Goal: Transaction & Acquisition: Purchase product/service

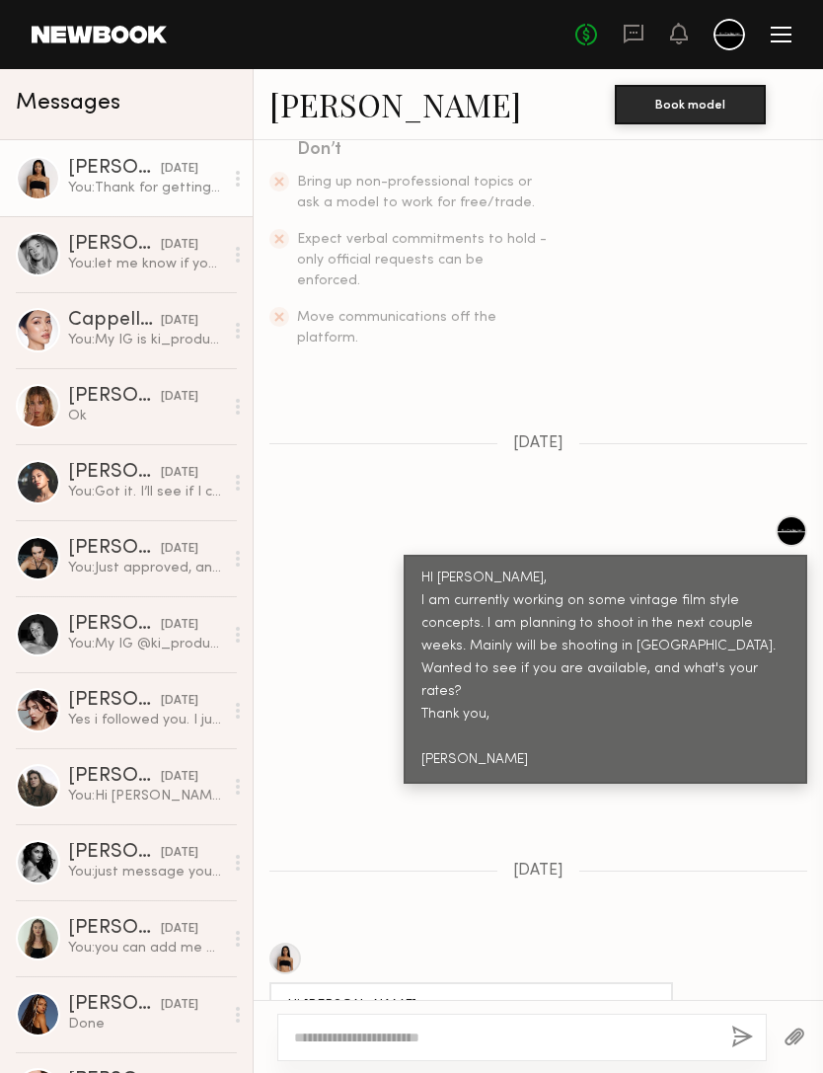
scroll to position [492, 0]
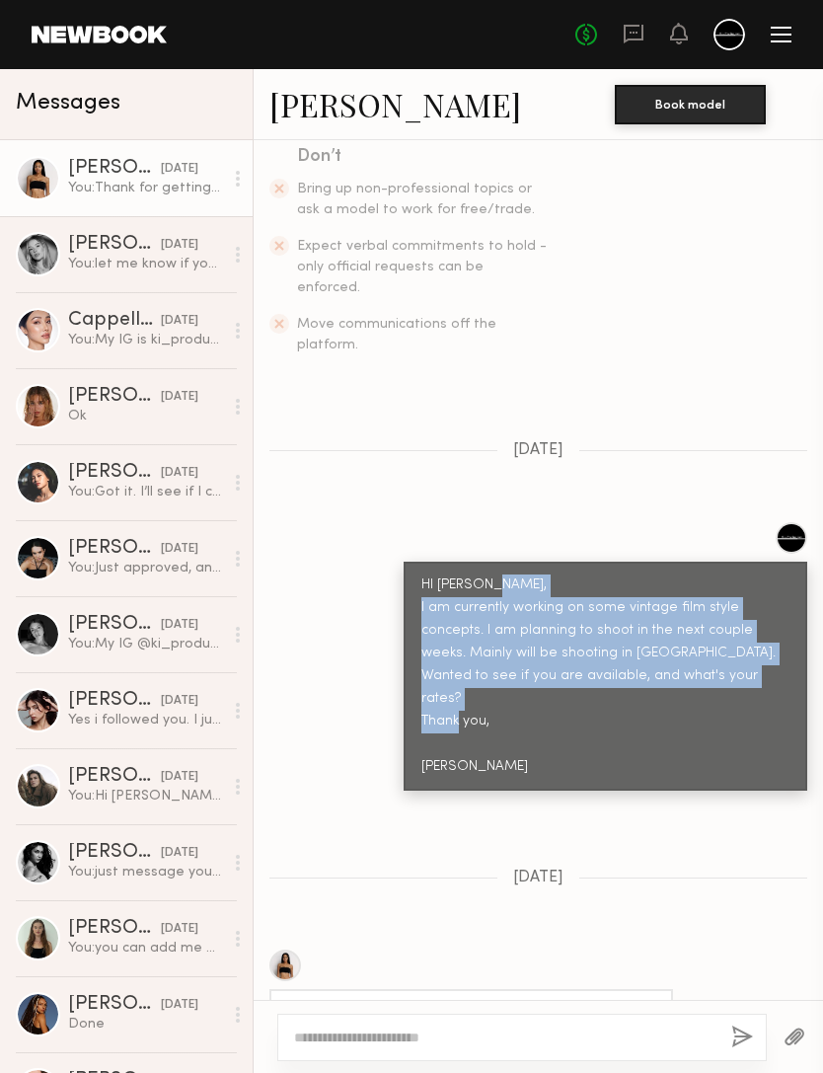
copy div "I am currently working on some vintage film style concepts. I am planning to sh…"
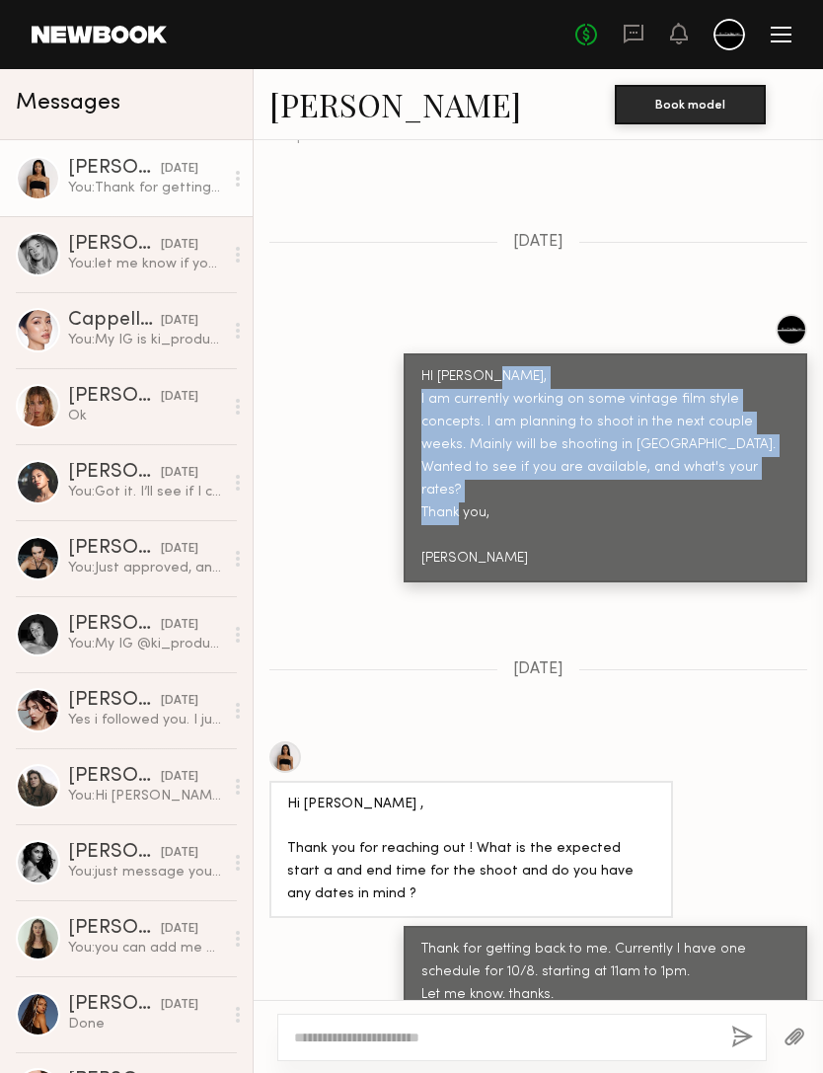
scroll to position [701, 0]
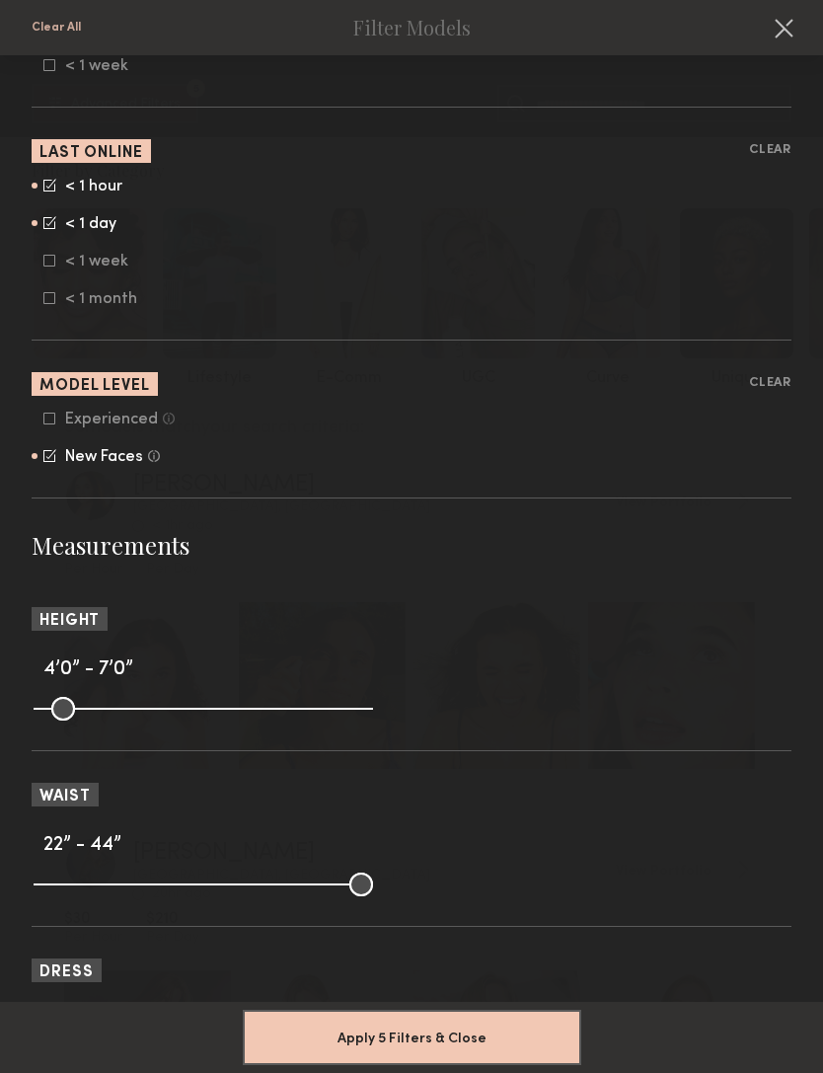
scroll to position [1269, 0]
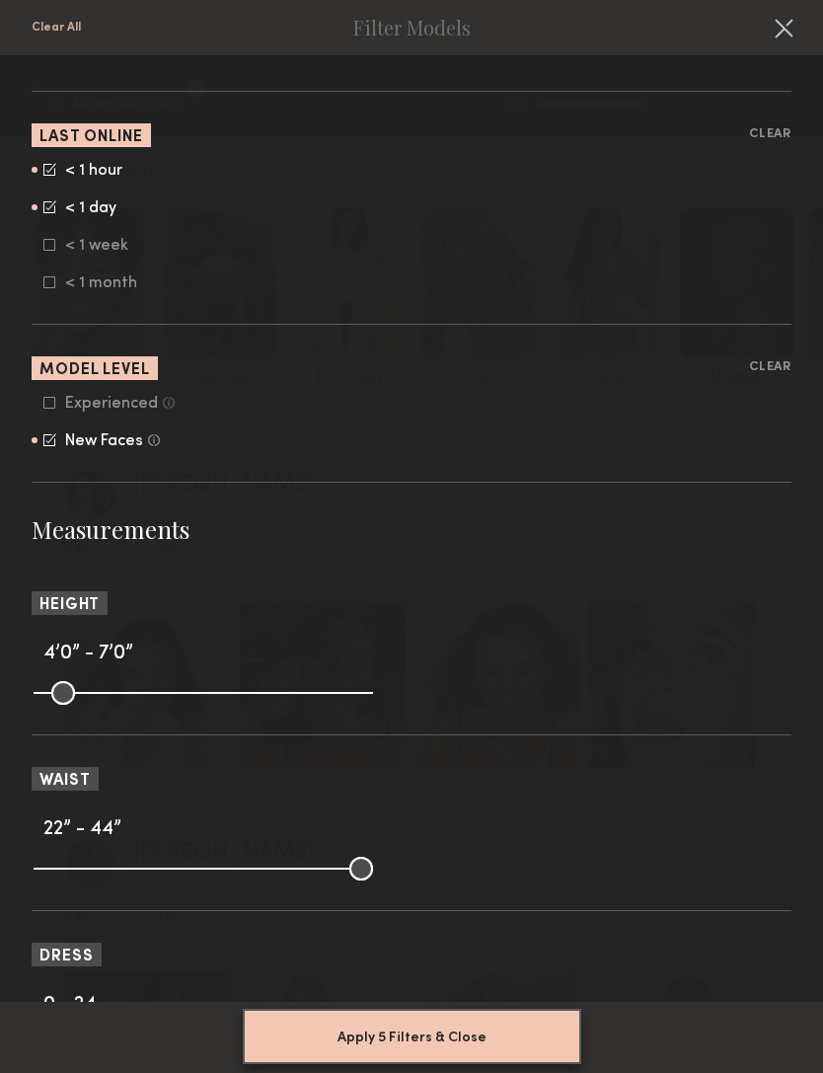
click at [478, 1012] on button "Apply 5 Filters & Close" at bounding box center [412, 1035] width 338 height 55
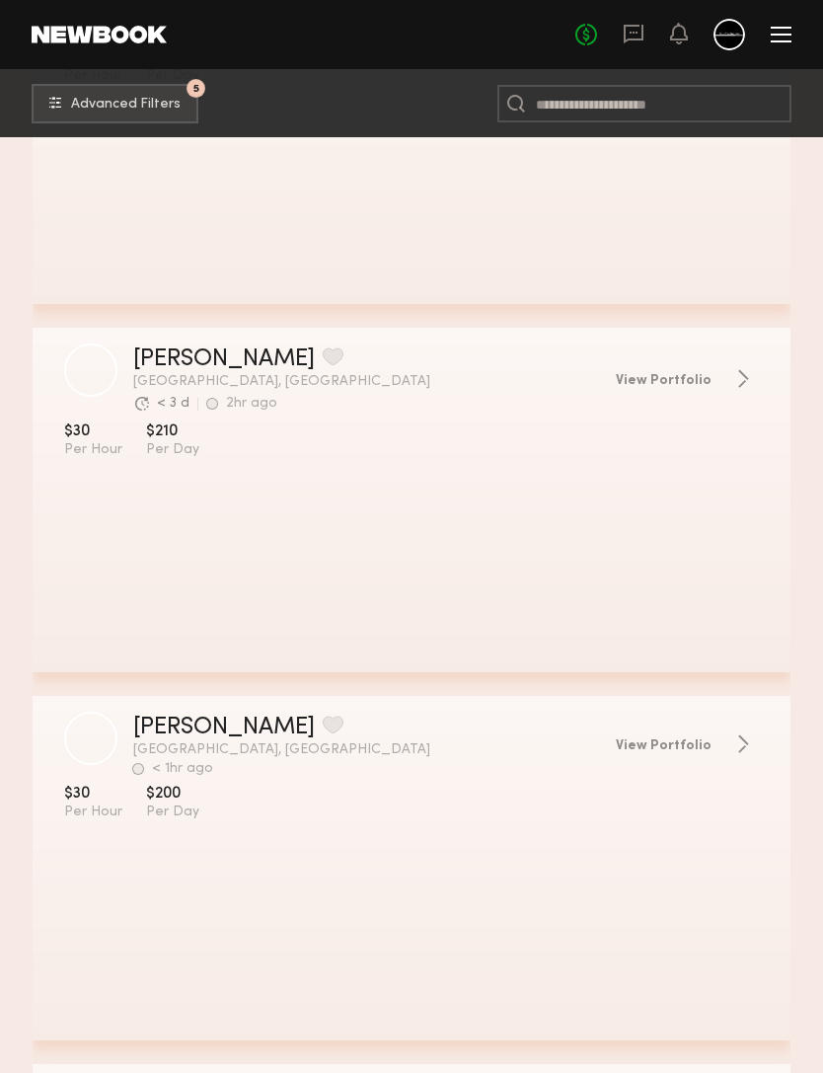
scroll to position [493, 0]
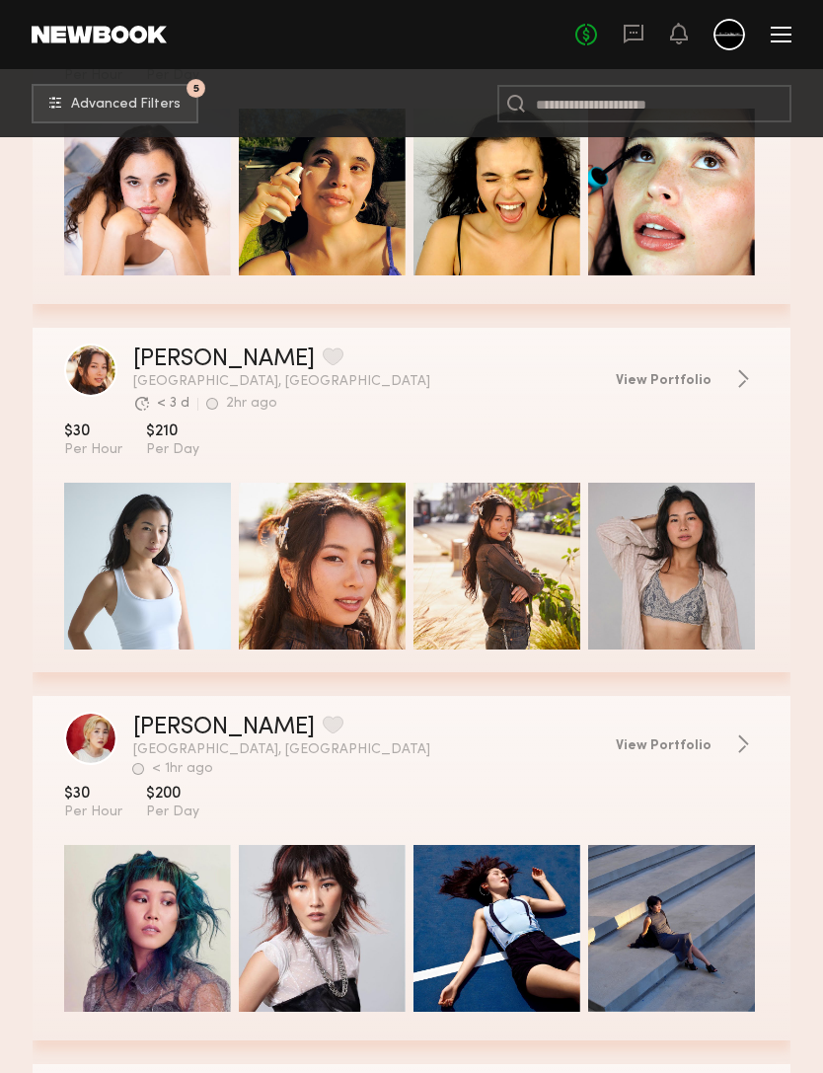
click at [686, 400] on header "[PERSON_NAME] Favorite [GEOGRAPHIC_DATA], [GEOGRAPHIC_DATA] Avg. request respon…" at bounding box center [412, 378] width 758 height 70
click at [684, 382] on span "View Portfolio" at bounding box center [664, 381] width 96 height 14
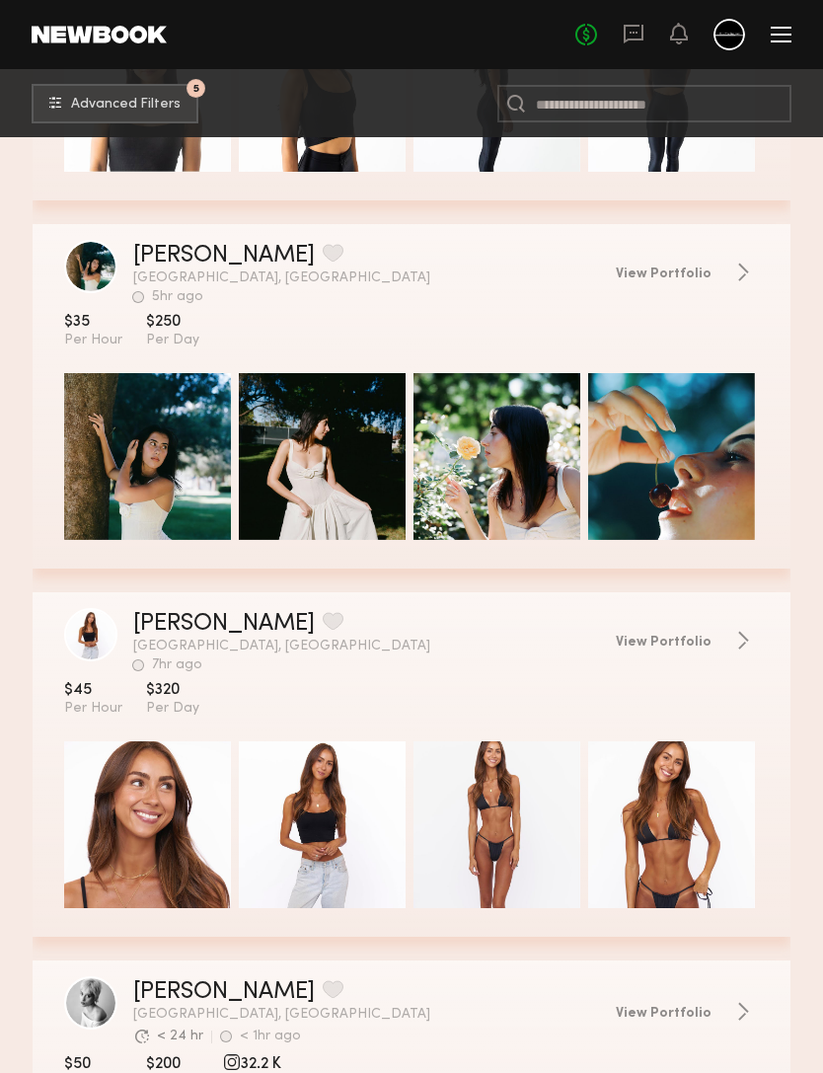
scroll to position [2437, 0]
click at [716, 279] on link "View Portfolio" at bounding box center [687, 272] width 143 height 20
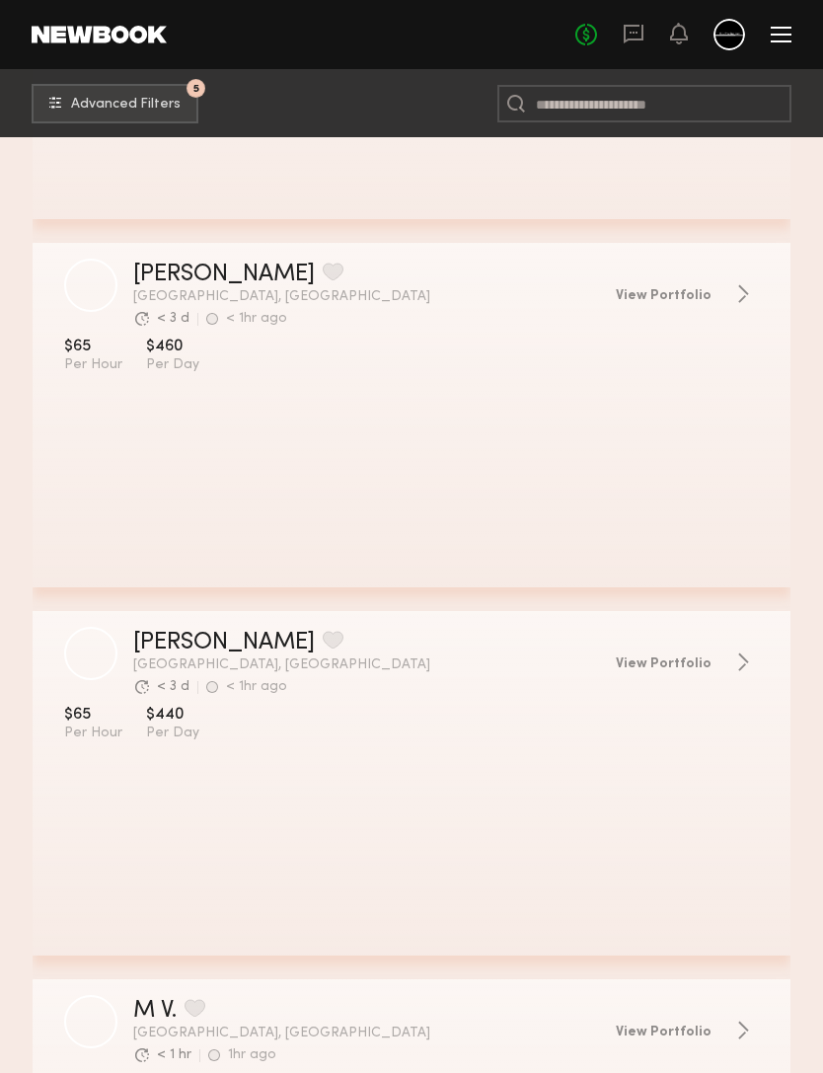
scroll to position [5374, 0]
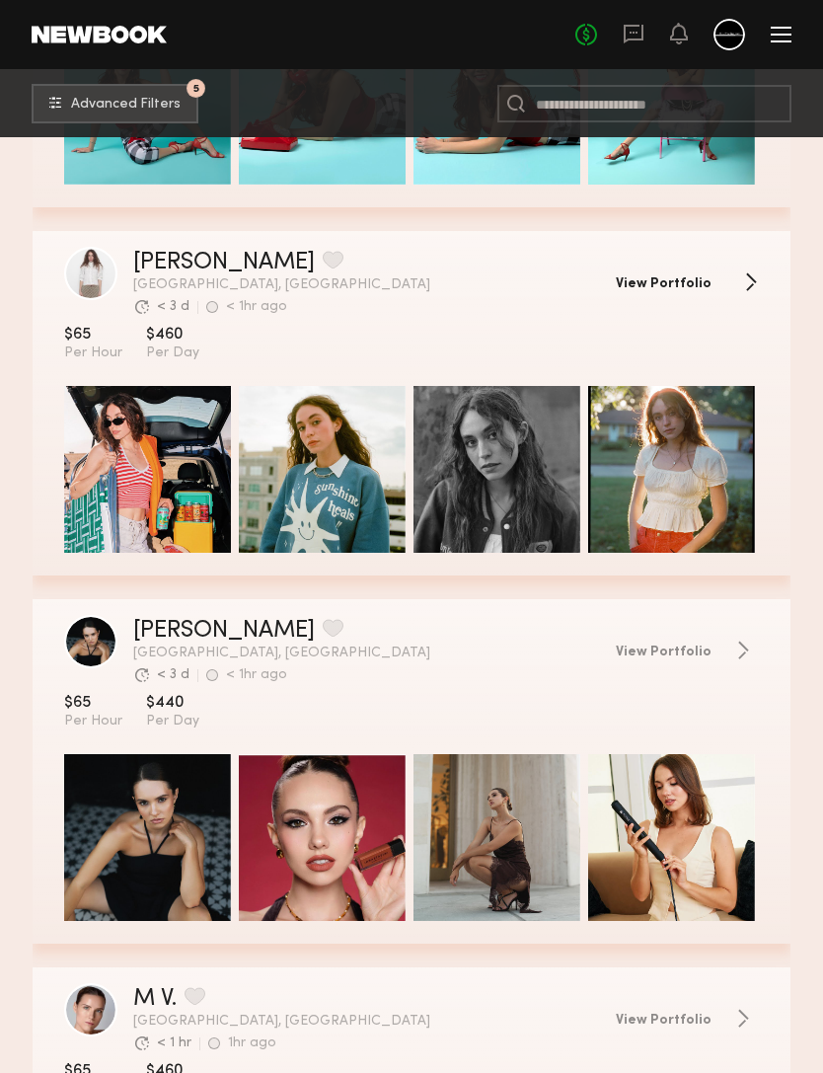
click at [689, 277] on span "View Portfolio" at bounding box center [664, 284] width 96 height 14
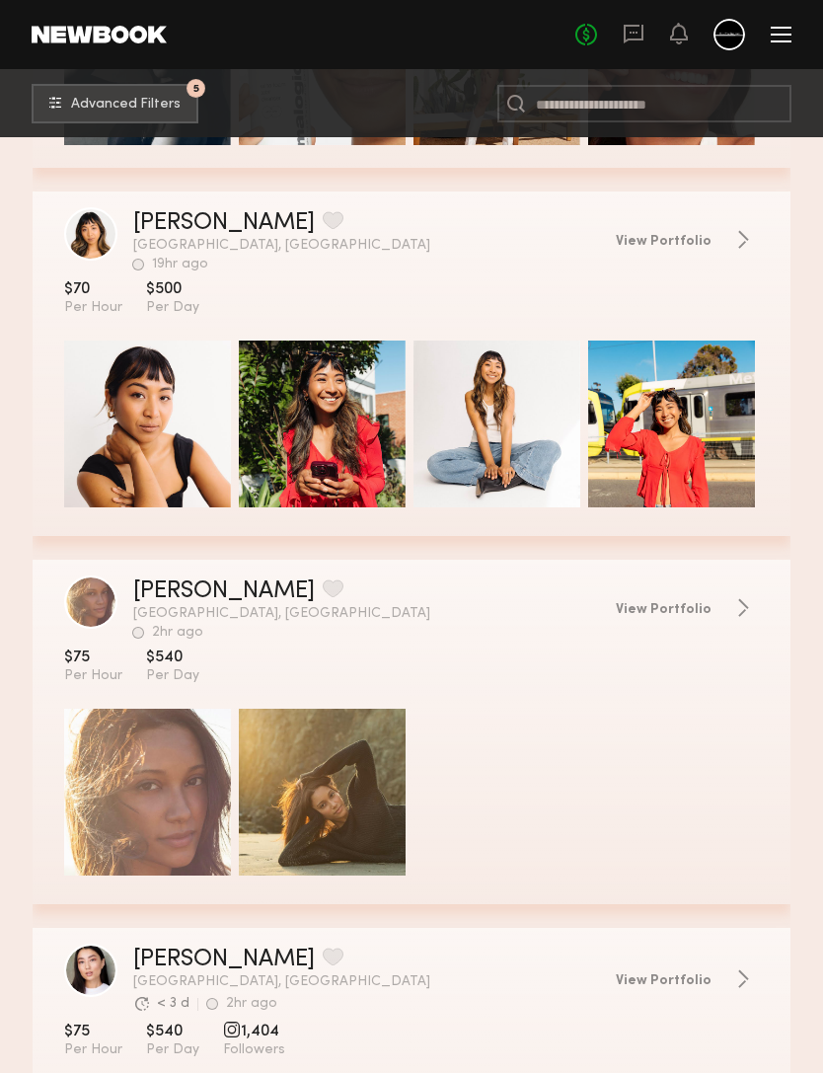
scroll to position [8724, 0]
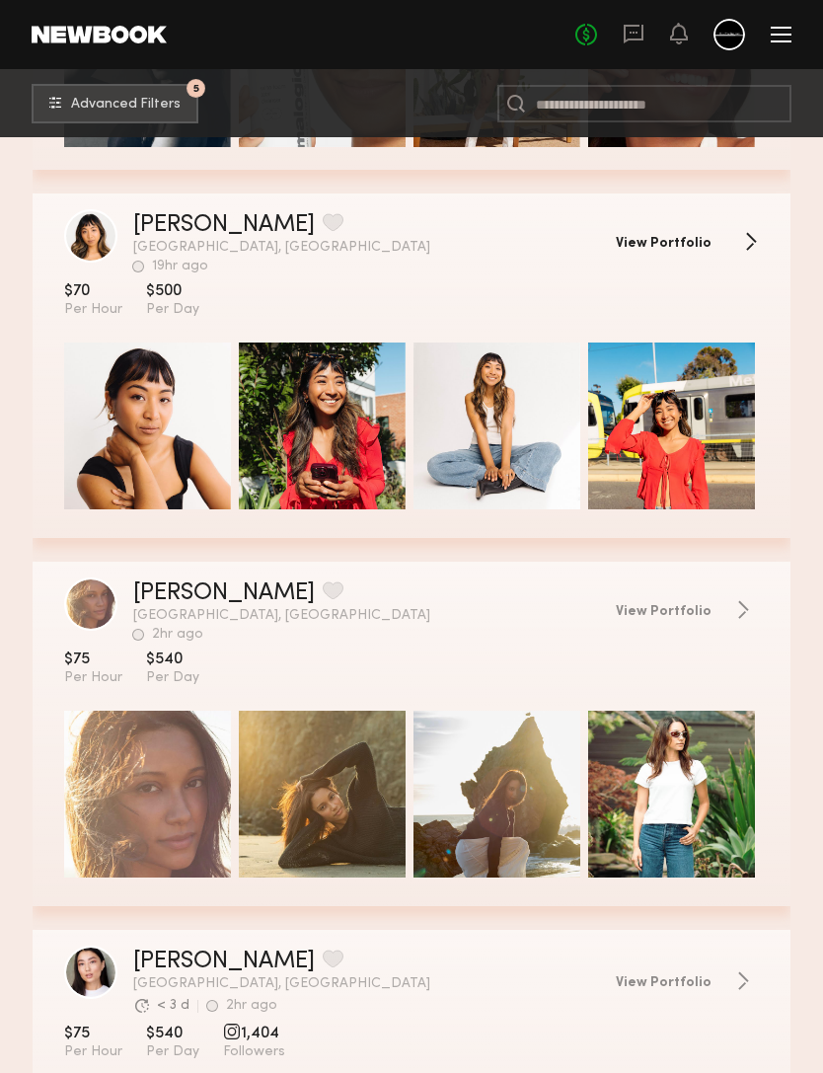
click at [682, 251] on span "View Portfolio" at bounding box center [664, 244] width 96 height 14
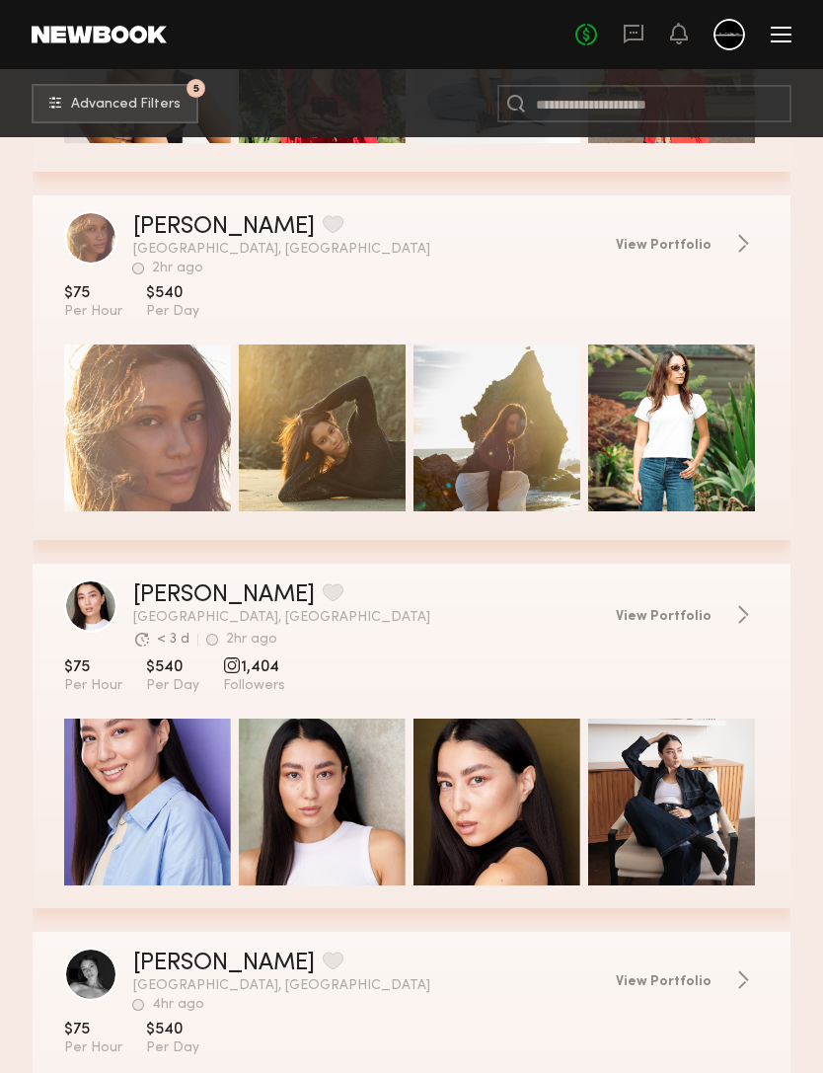
scroll to position [9089, 0]
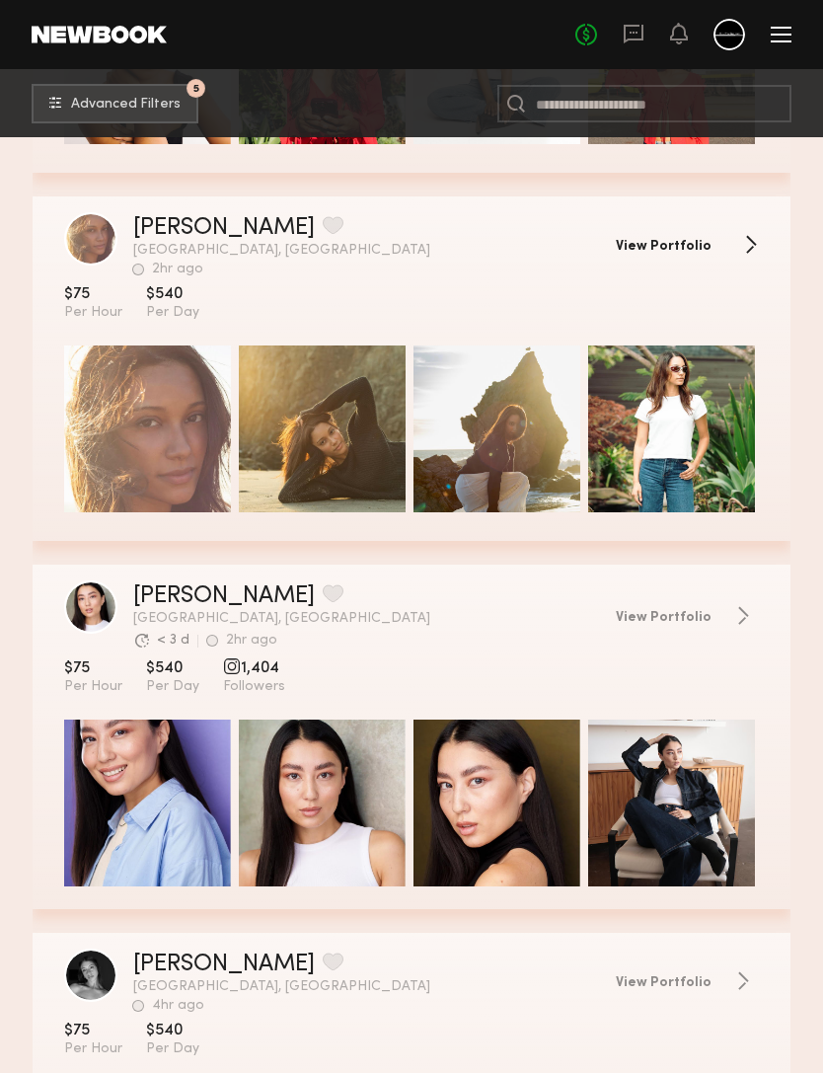
click at [656, 250] on span "View Portfolio" at bounding box center [664, 247] width 96 height 14
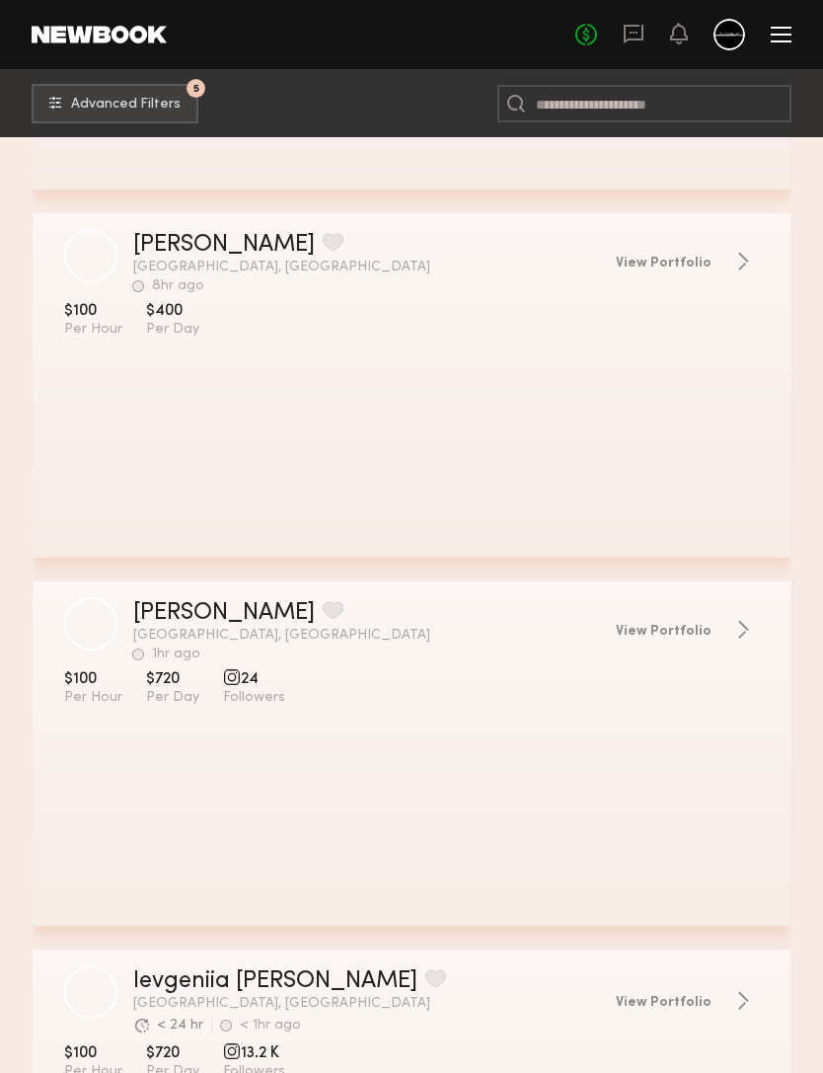
scroll to position [14459, 0]
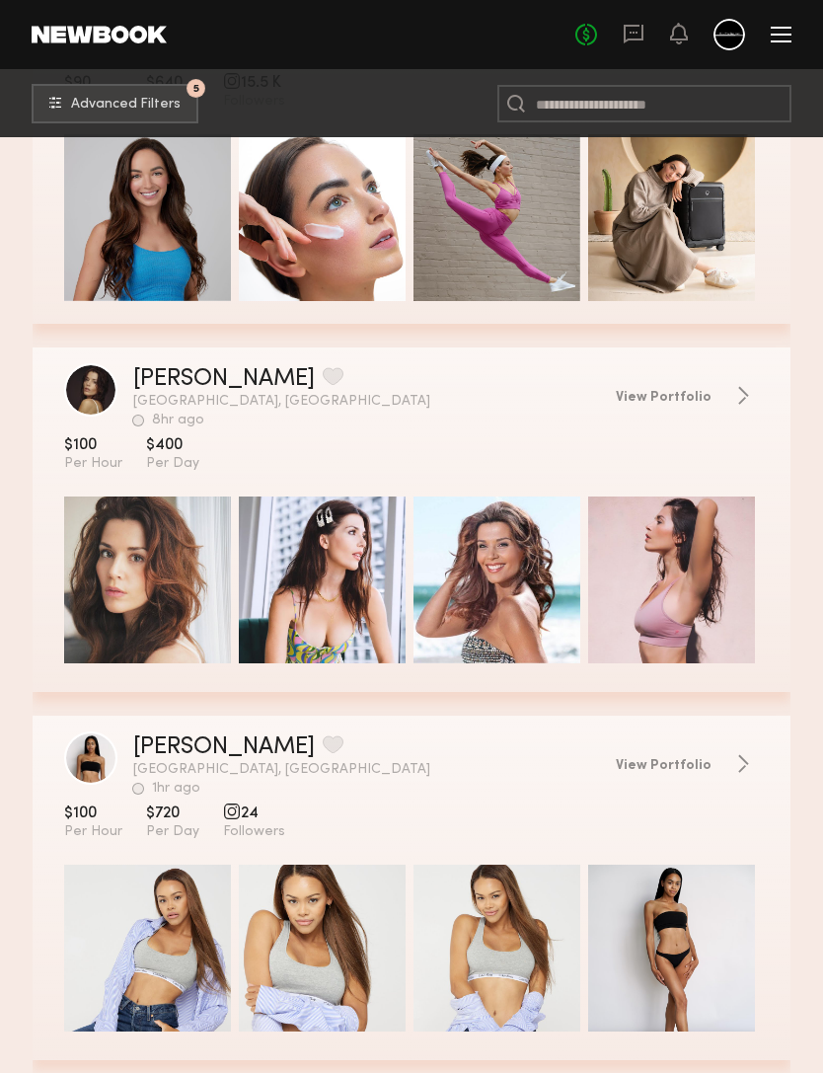
click at [675, 381] on header "Sarah B. Favorite Los Angeles, CA 8hr ago Last Online View Portfolio" at bounding box center [412, 395] width 758 height 64
click at [657, 404] on span "View Portfolio" at bounding box center [664, 398] width 96 height 14
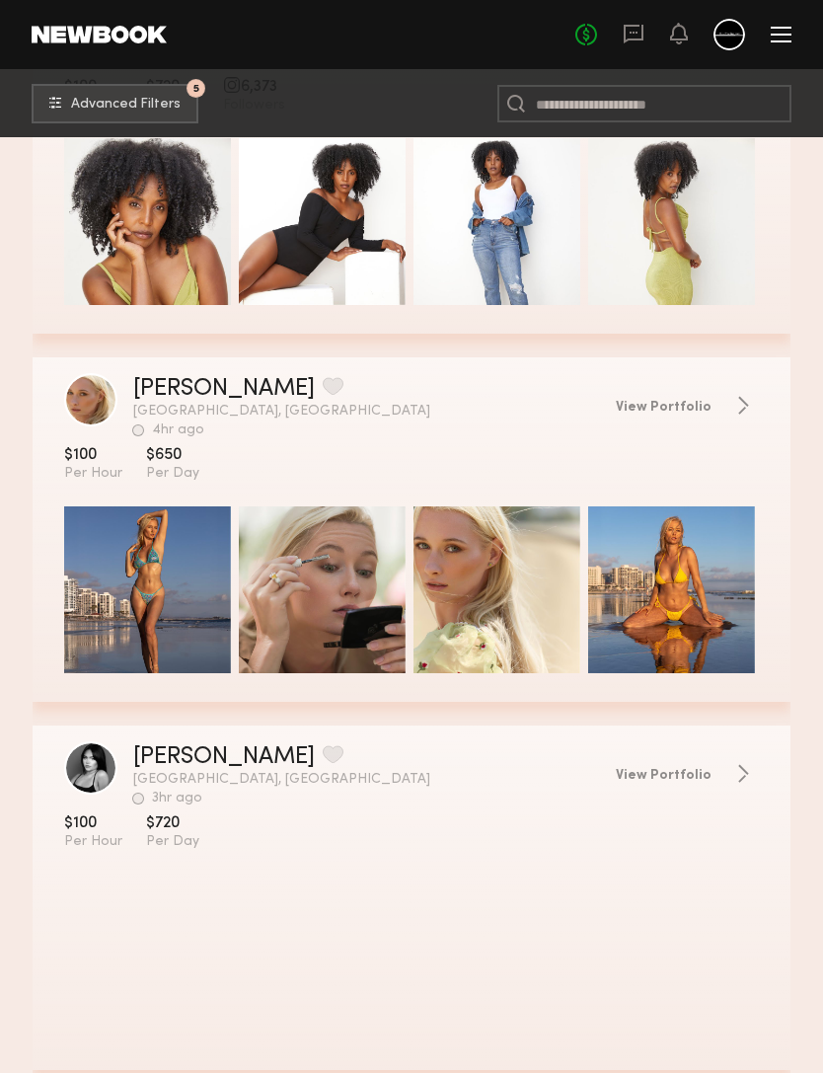
scroll to position [15922, 0]
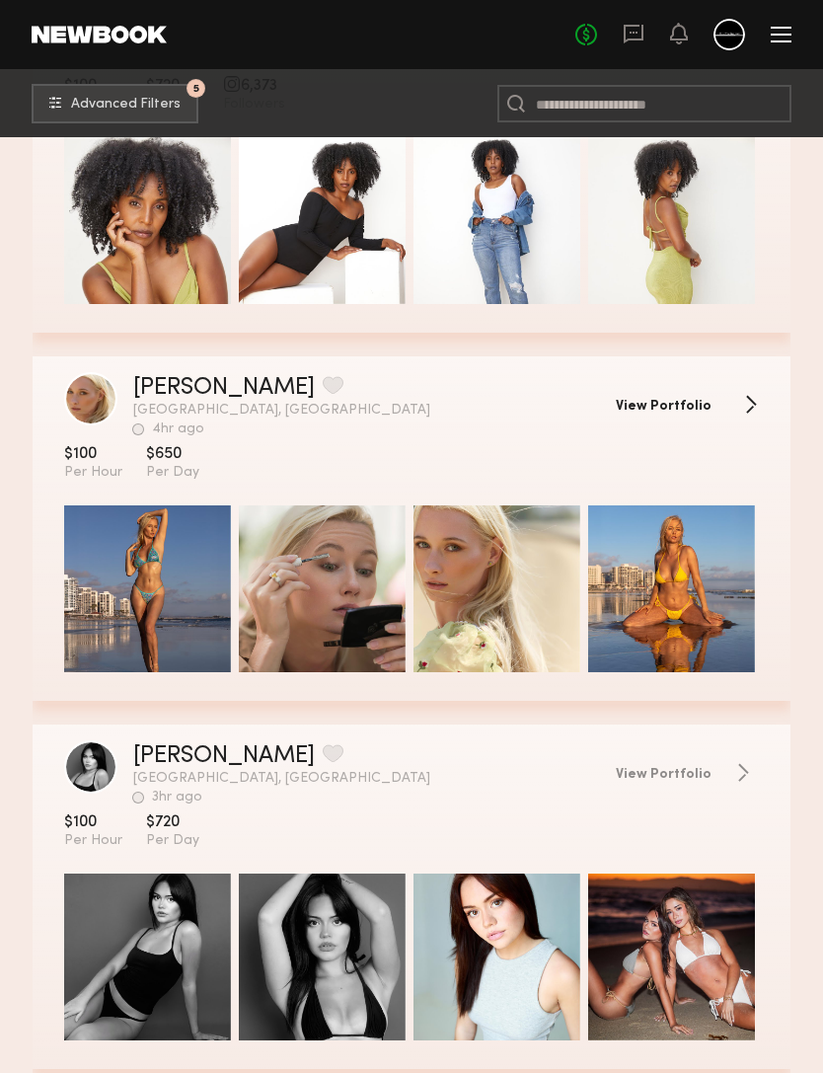
click at [667, 406] on span "View Portfolio" at bounding box center [664, 407] width 96 height 14
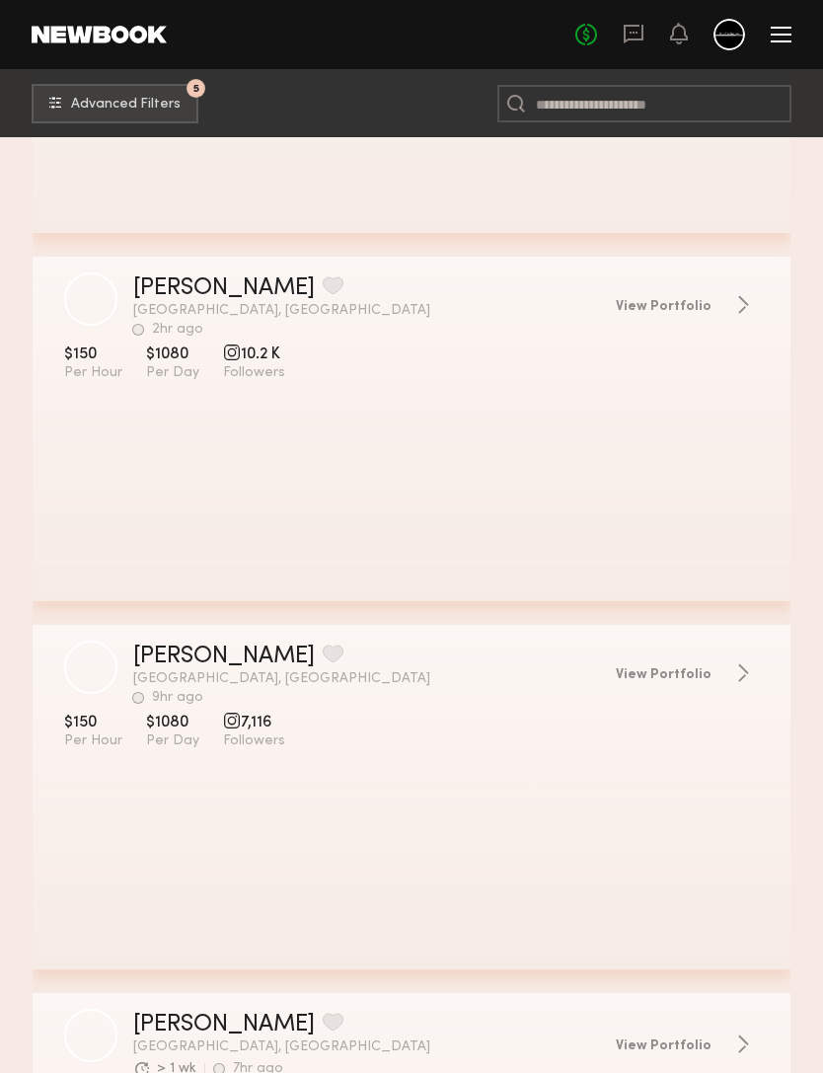
scroll to position [41047, 0]
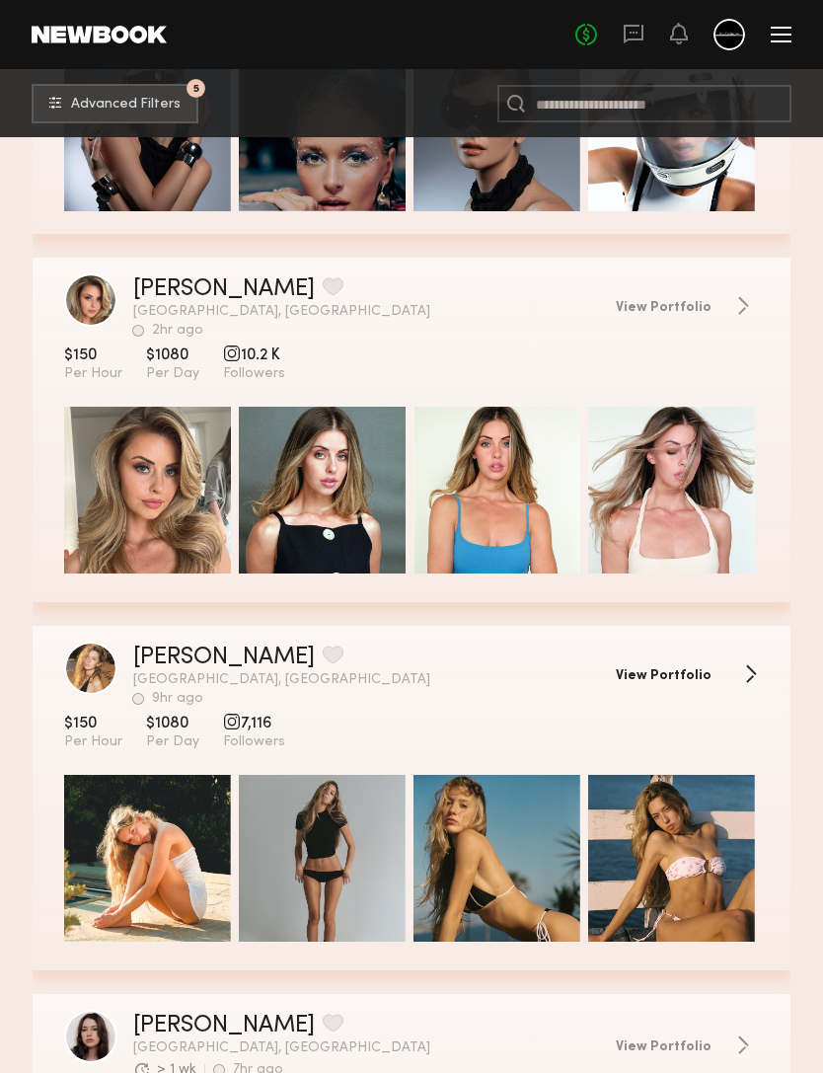
click at [656, 683] on span "View Portfolio" at bounding box center [664, 676] width 96 height 14
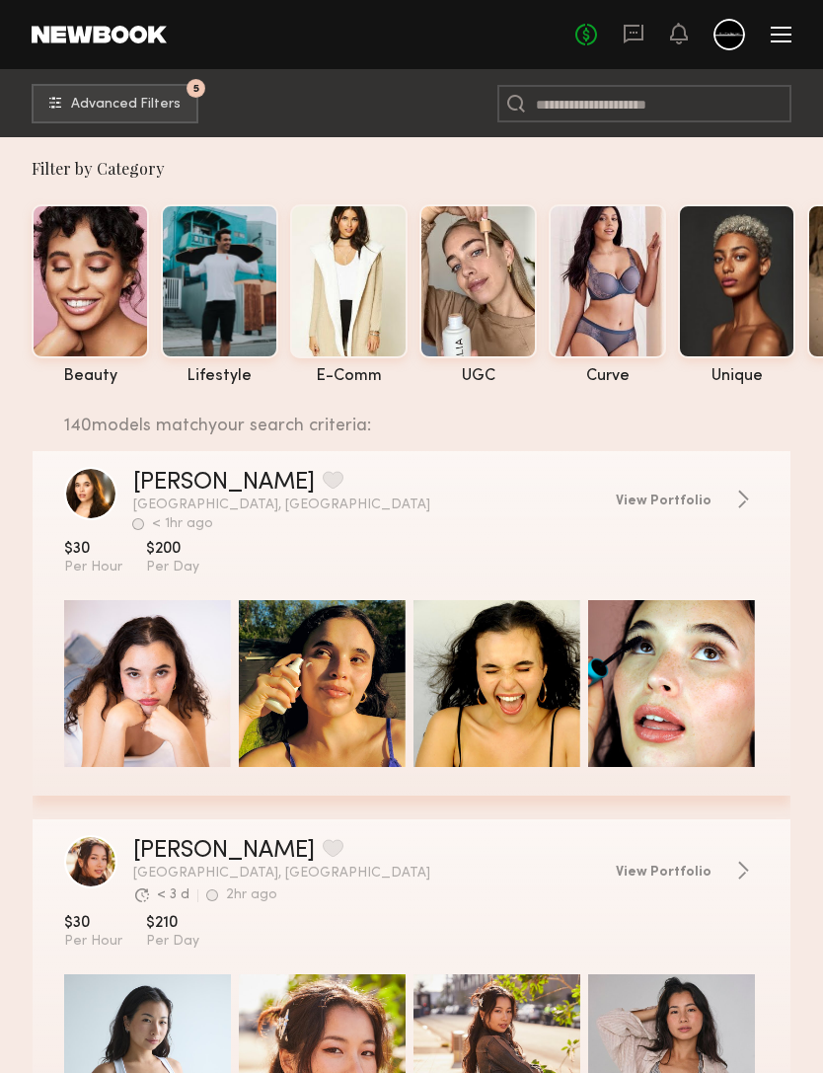
scroll to position [1, 0]
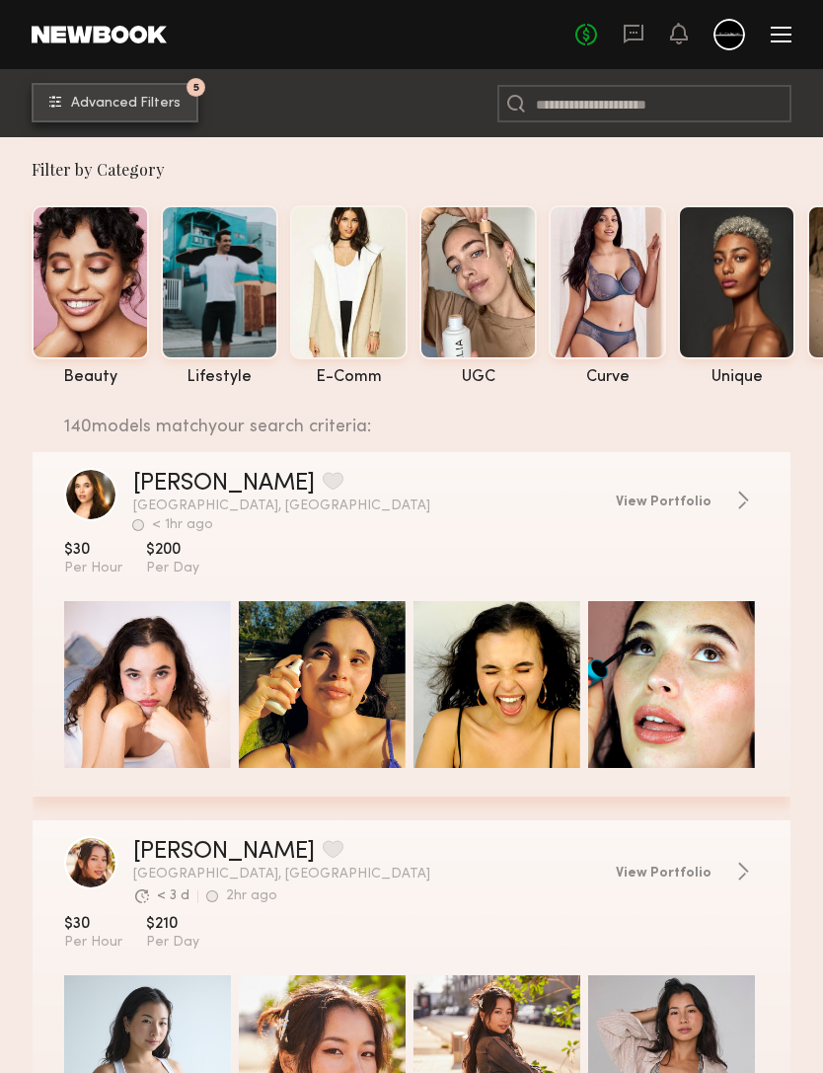
click at [113, 98] on span "Advanced Filters" at bounding box center [126, 104] width 110 height 14
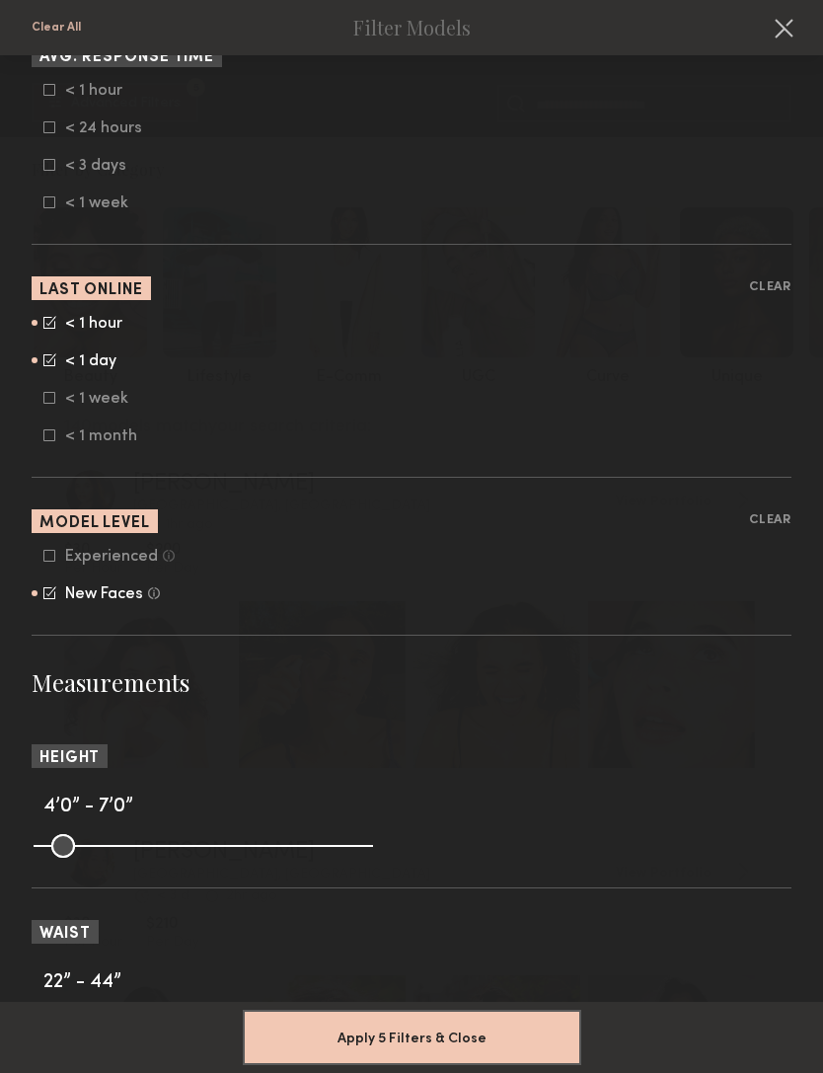
scroll to position [1092, 0]
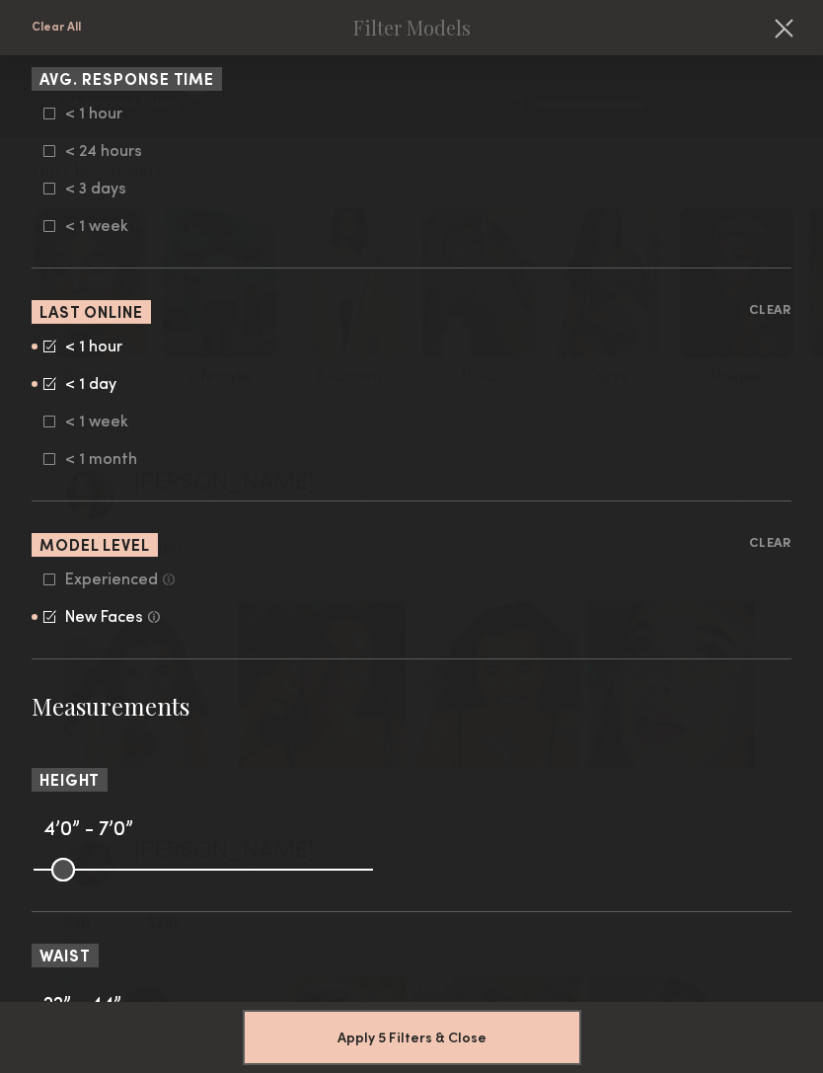
click at [46, 427] on icon at bounding box center [49, 421] width 12 height 12
click at [45, 390] on icon at bounding box center [49, 383] width 13 height 13
click at [46, 352] on icon at bounding box center [49, 346] width 12 height 12
click at [319, 1020] on button "Apply 5 Filters & Close" at bounding box center [412, 1035] width 338 height 55
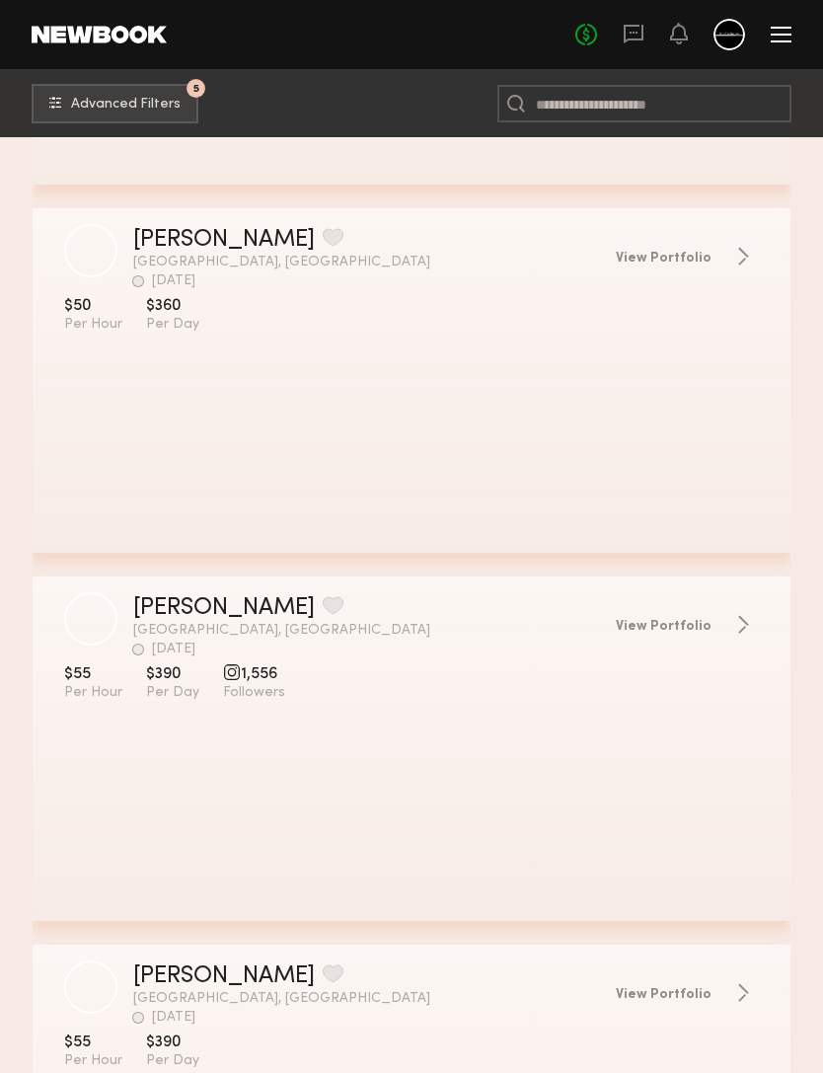
scroll to position [8340, 0]
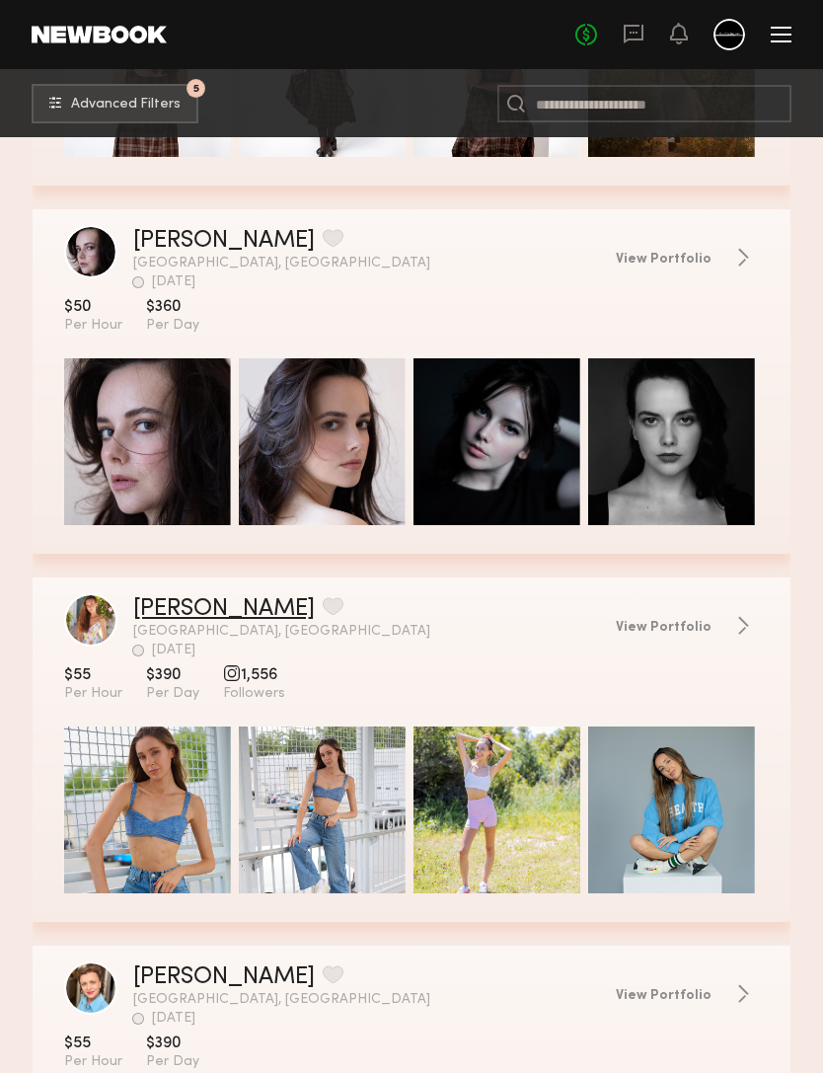
click at [171, 612] on link "Annabelle O." at bounding box center [224, 609] width 182 height 24
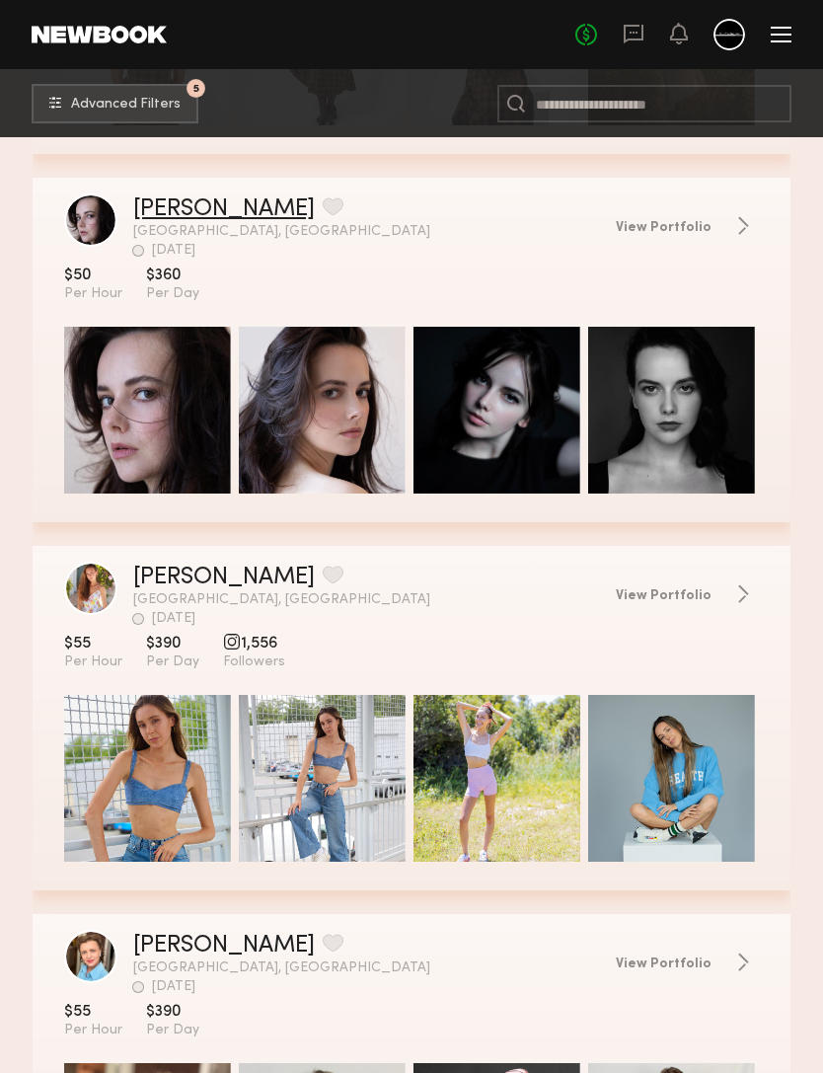
click at [163, 210] on link "Camilla B." at bounding box center [224, 209] width 182 height 24
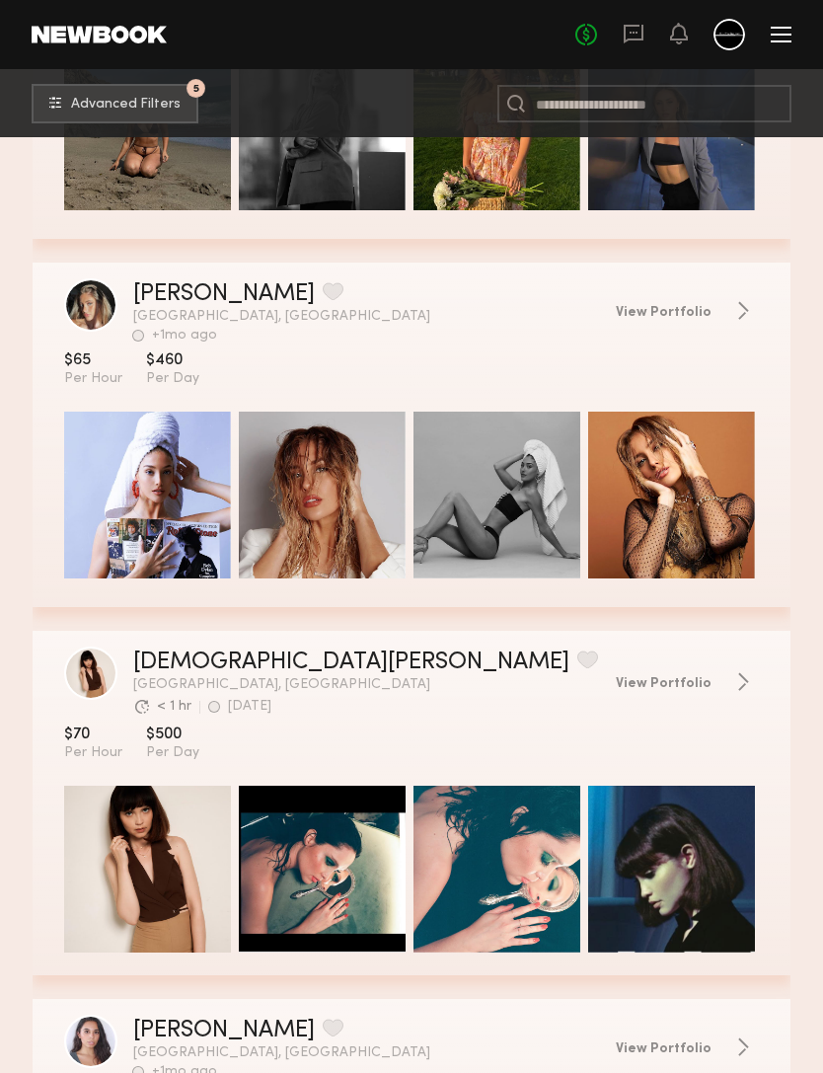
scroll to position [10826, 0]
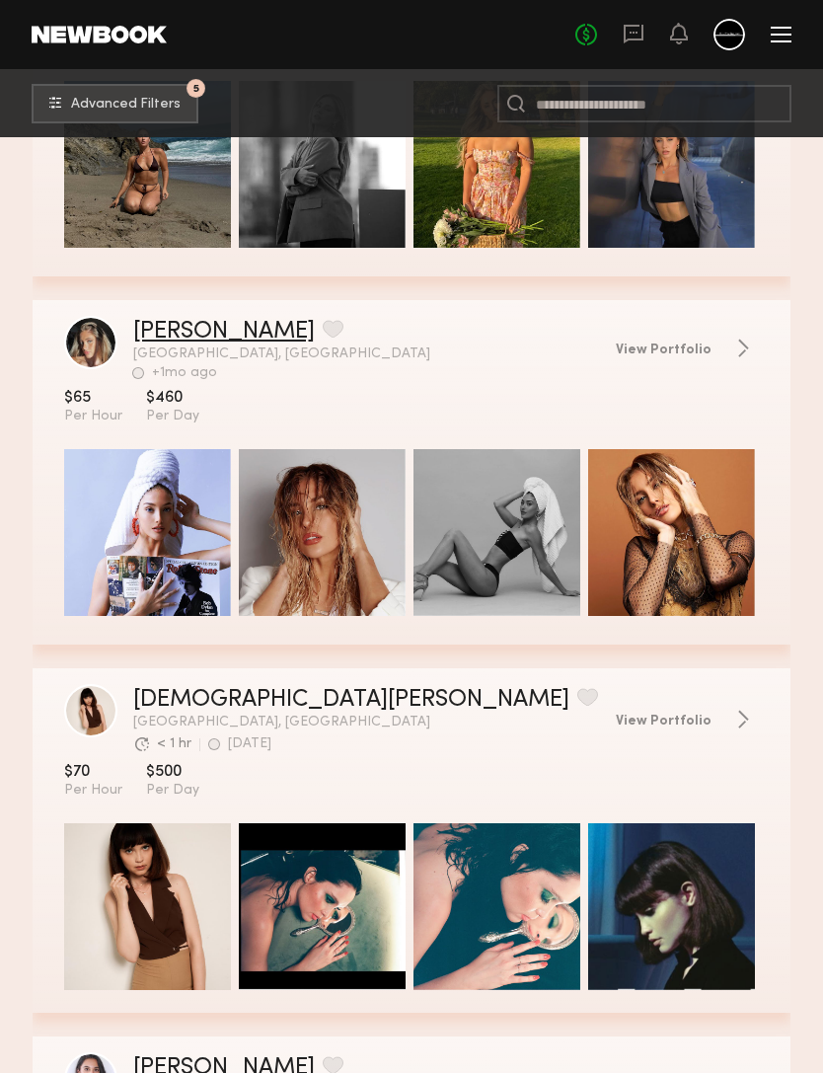
click at [167, 335] on link "[PERSON_NAME]" at bounding box center [224, 332] width 182 height 24
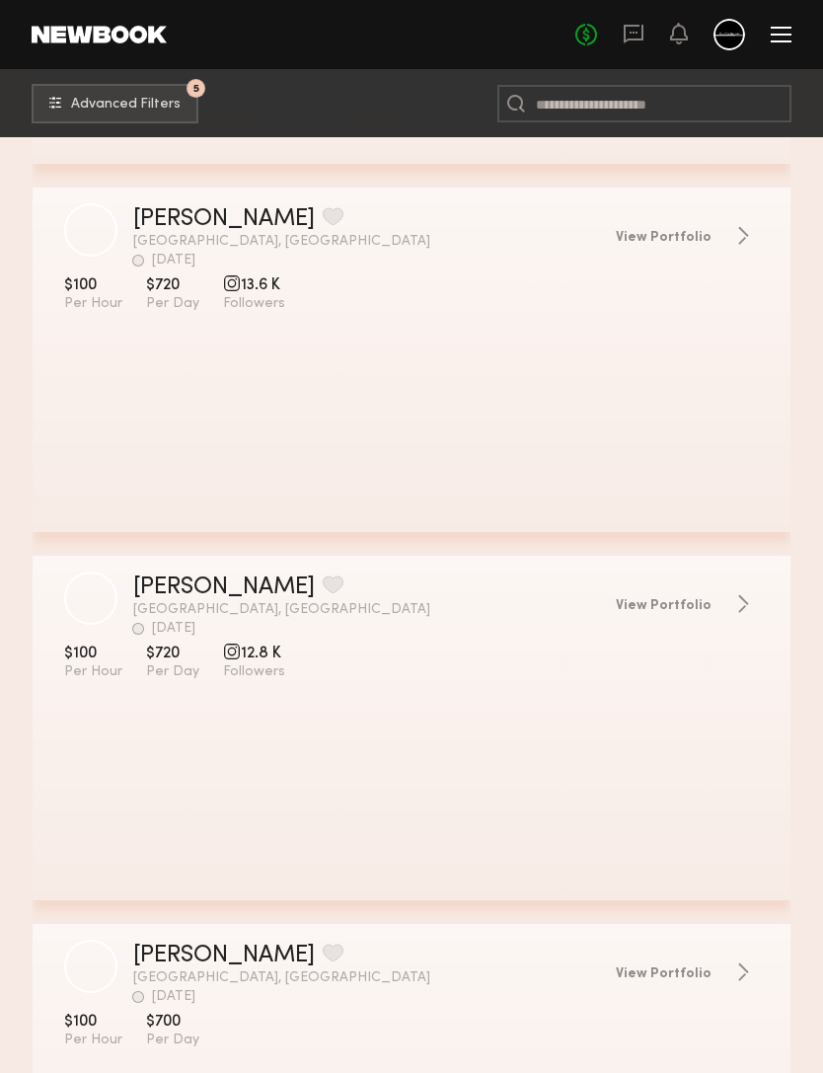
scroll to position [17930, 0]
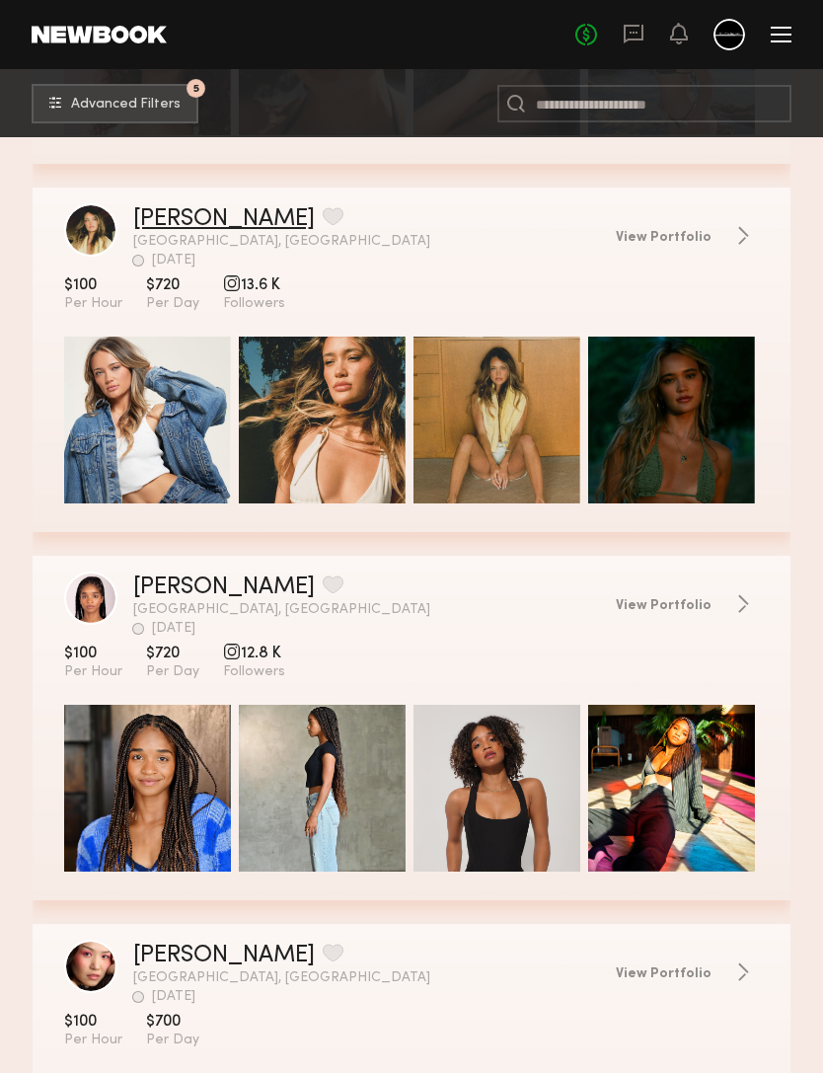
click at [167, 215] on link "Mia G." at bounding box center [224, 220] width 182 height 24
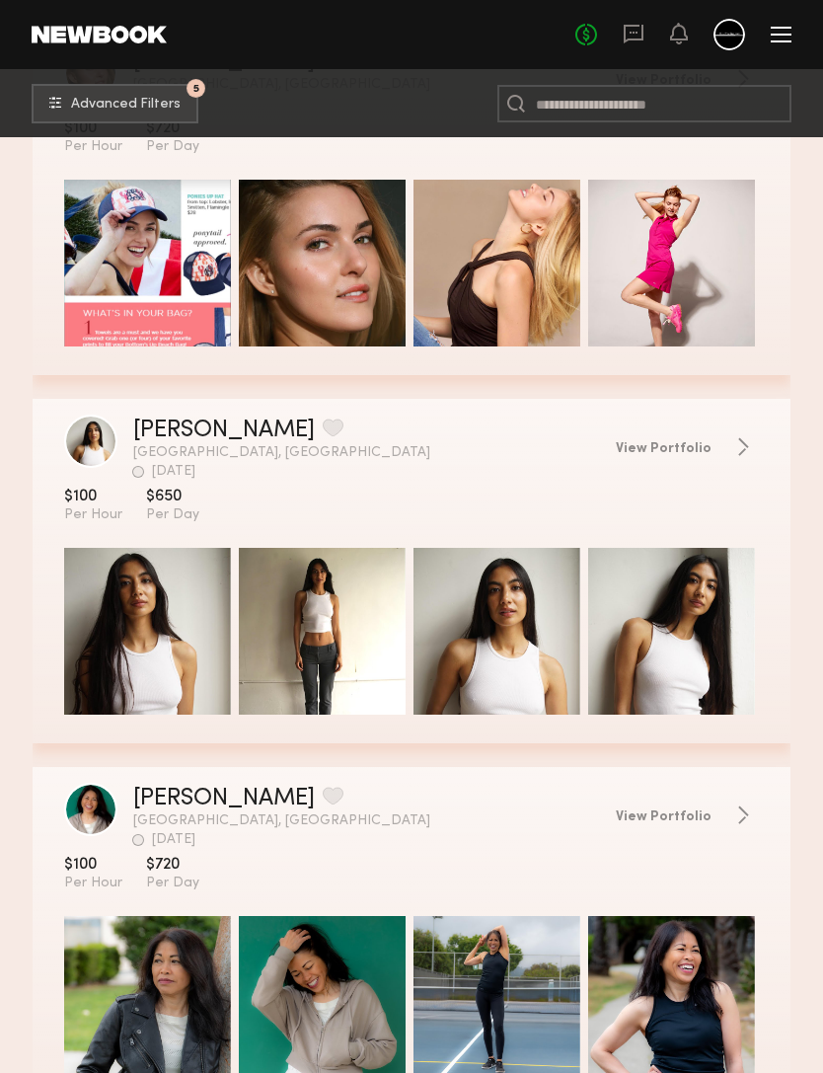
scroll to position [25480, 0]
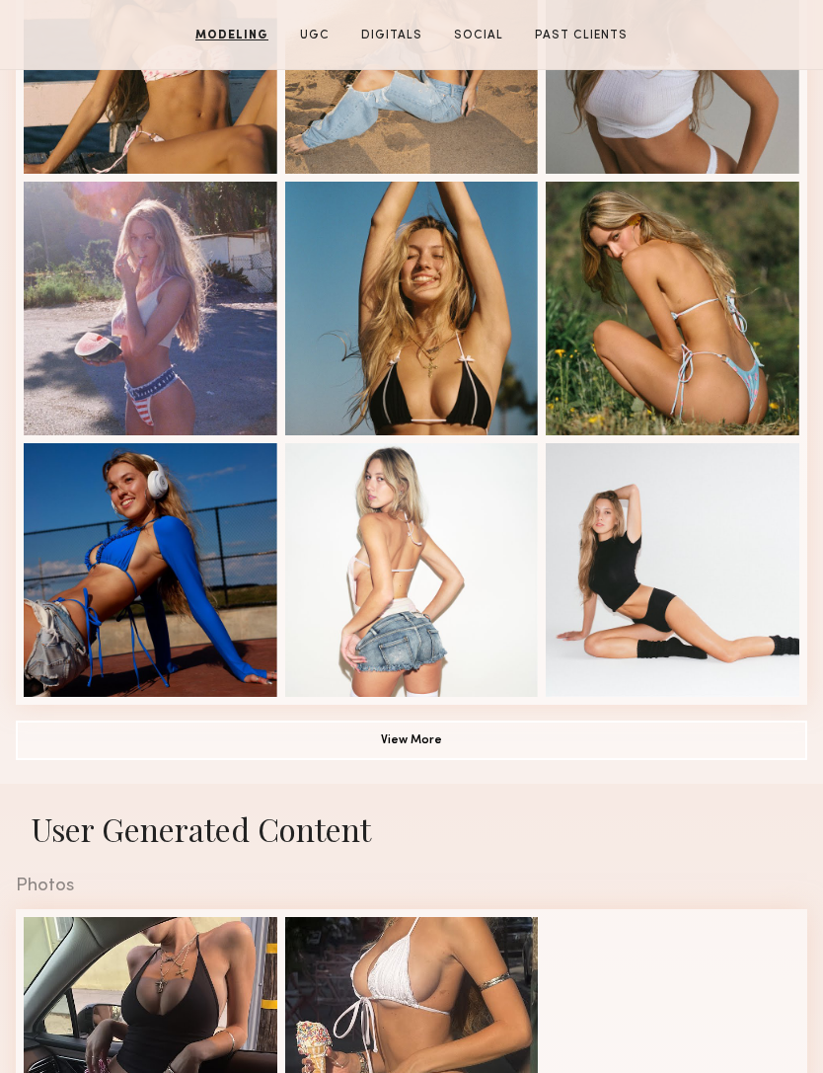
scroll to position [987, 0]
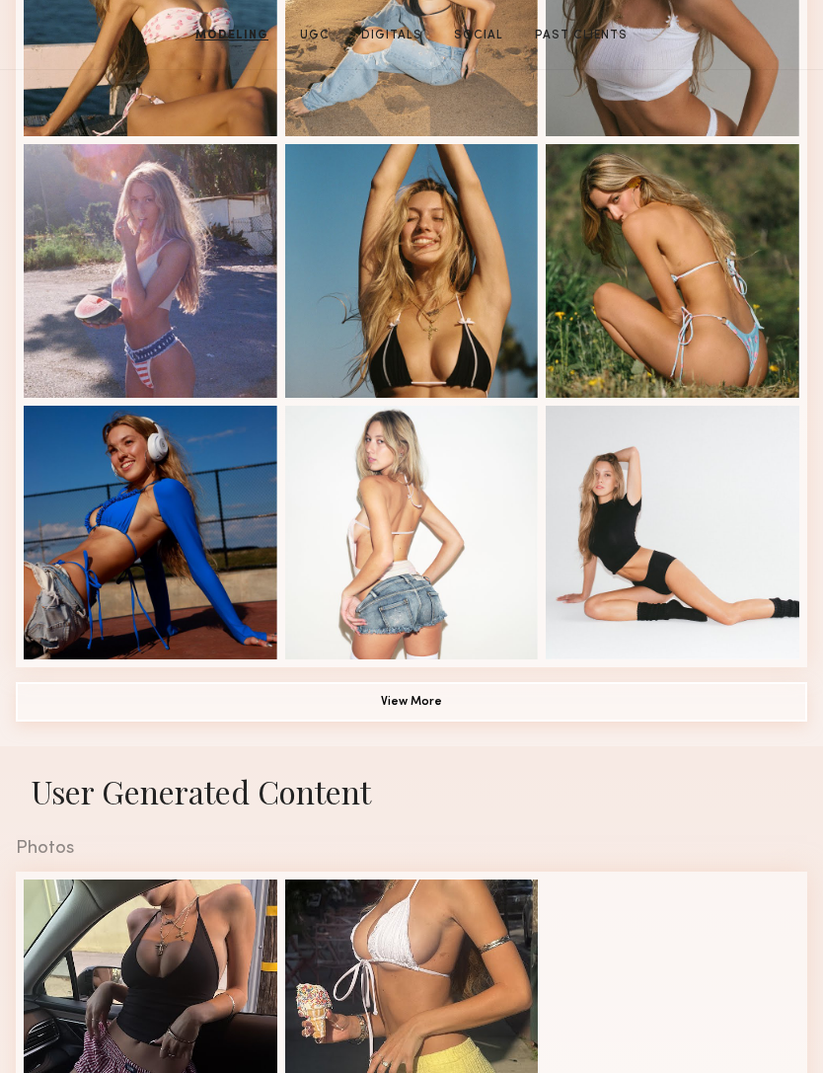
click at [339, 709] on button "View More" at bounding box center [411, 702] width 791 height 39
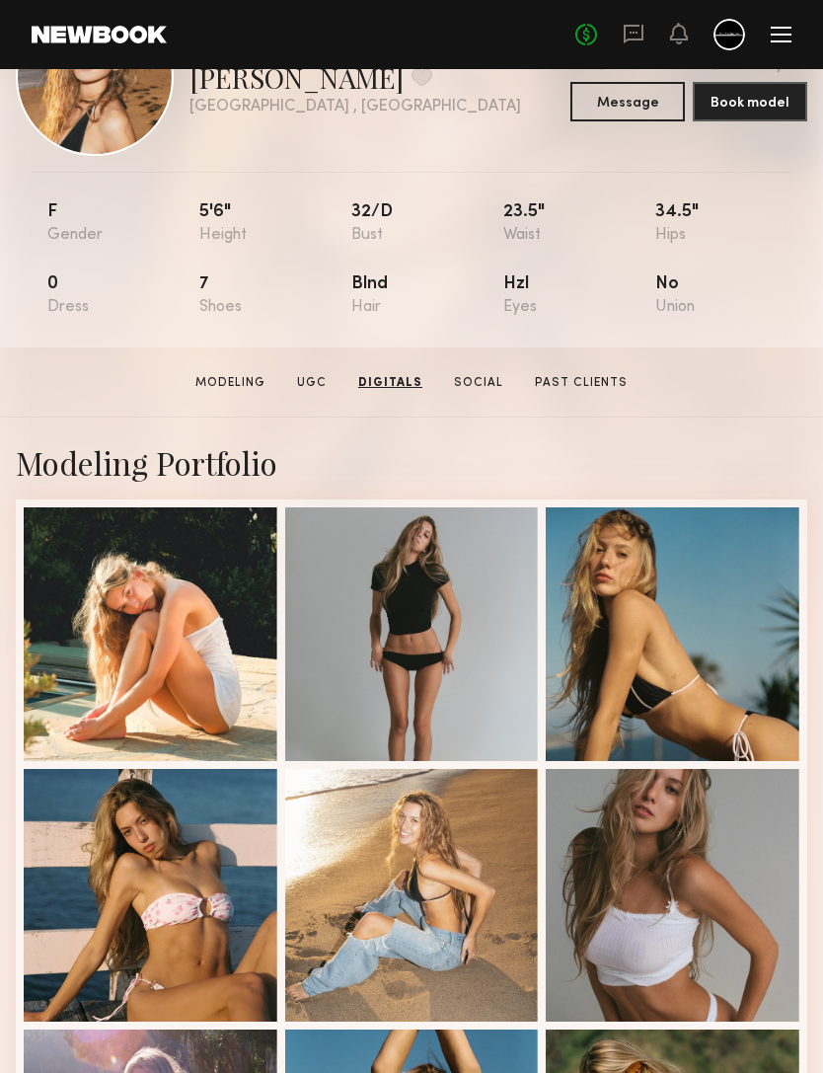
scroll to position [0, 0]
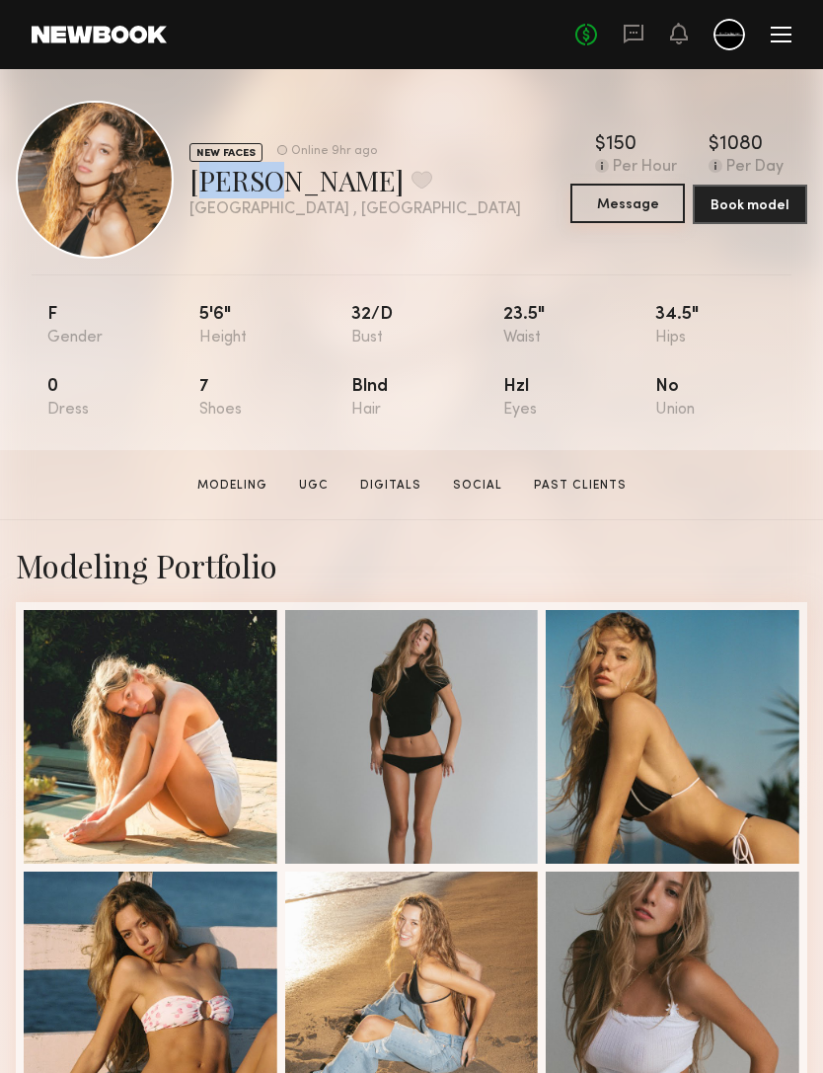
click at [645, 206] on button "Message" at bounding box center [627, 203] width 114 height 39
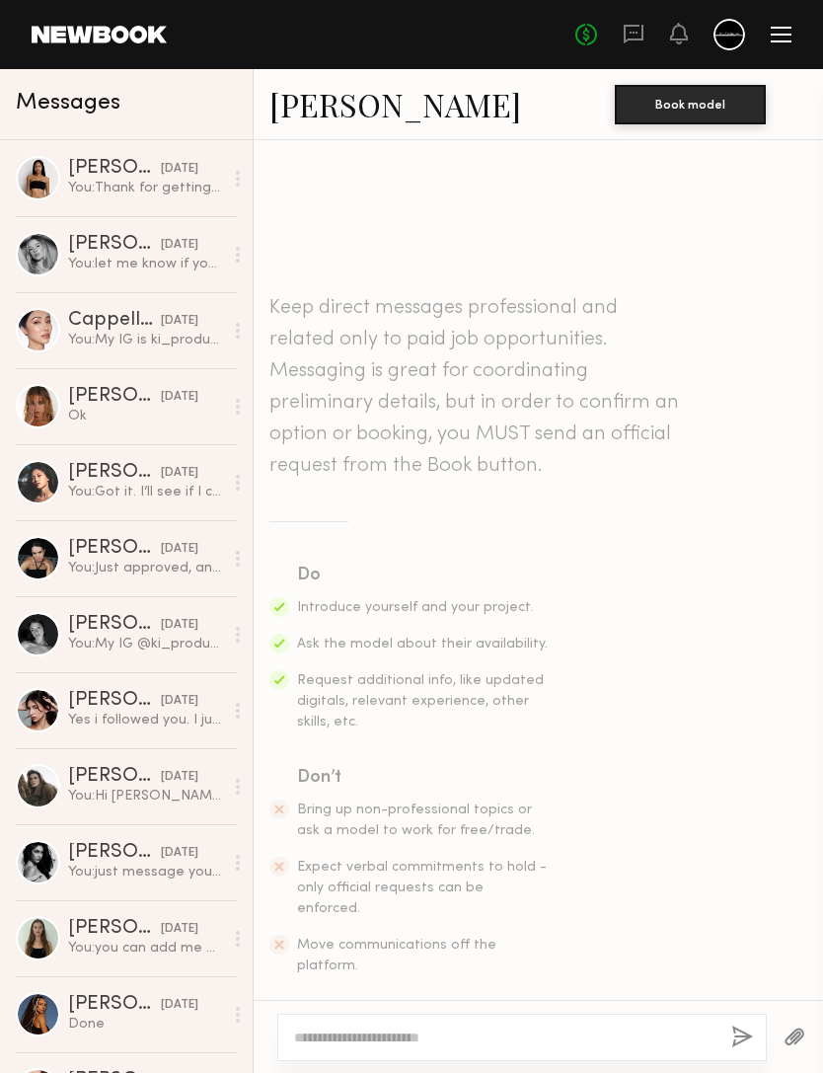
click at [593, 1027] on textarea at bounding box center [504, 1037] width 421 height 20
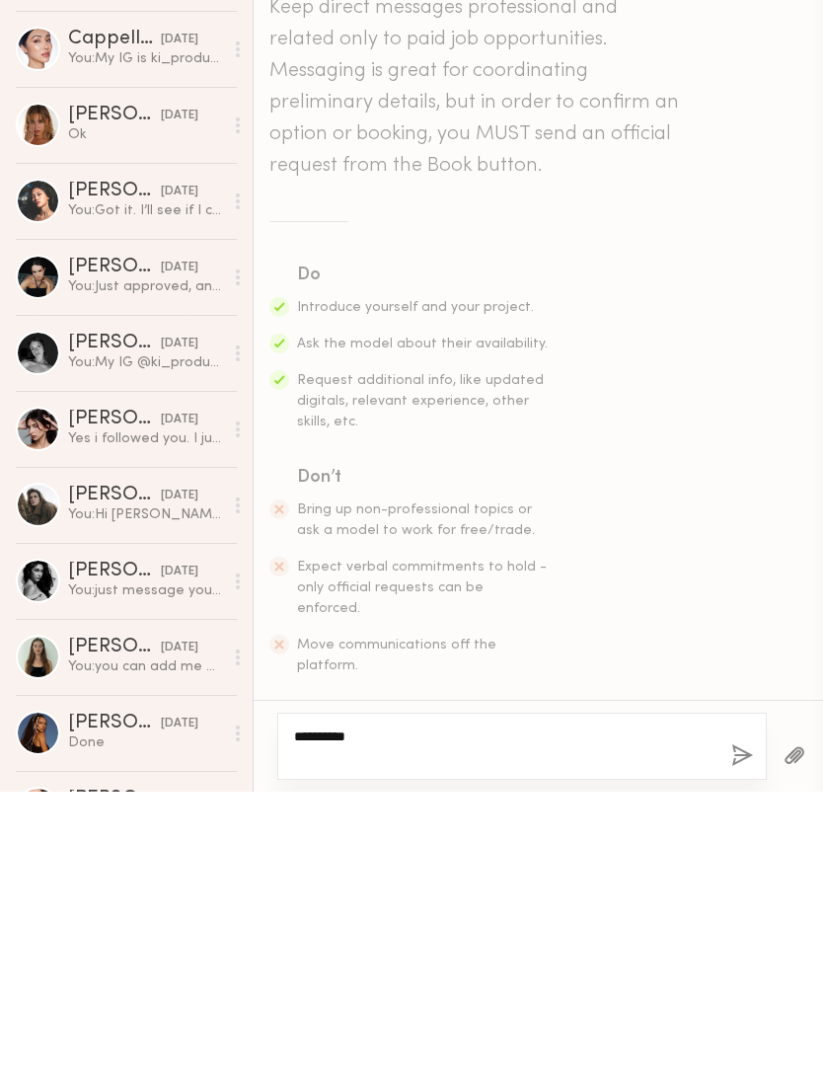
click at [397, 1007] on textarea "*********" at bounding box center [504, 1026] width 421 height 39
paste textarea "**********"
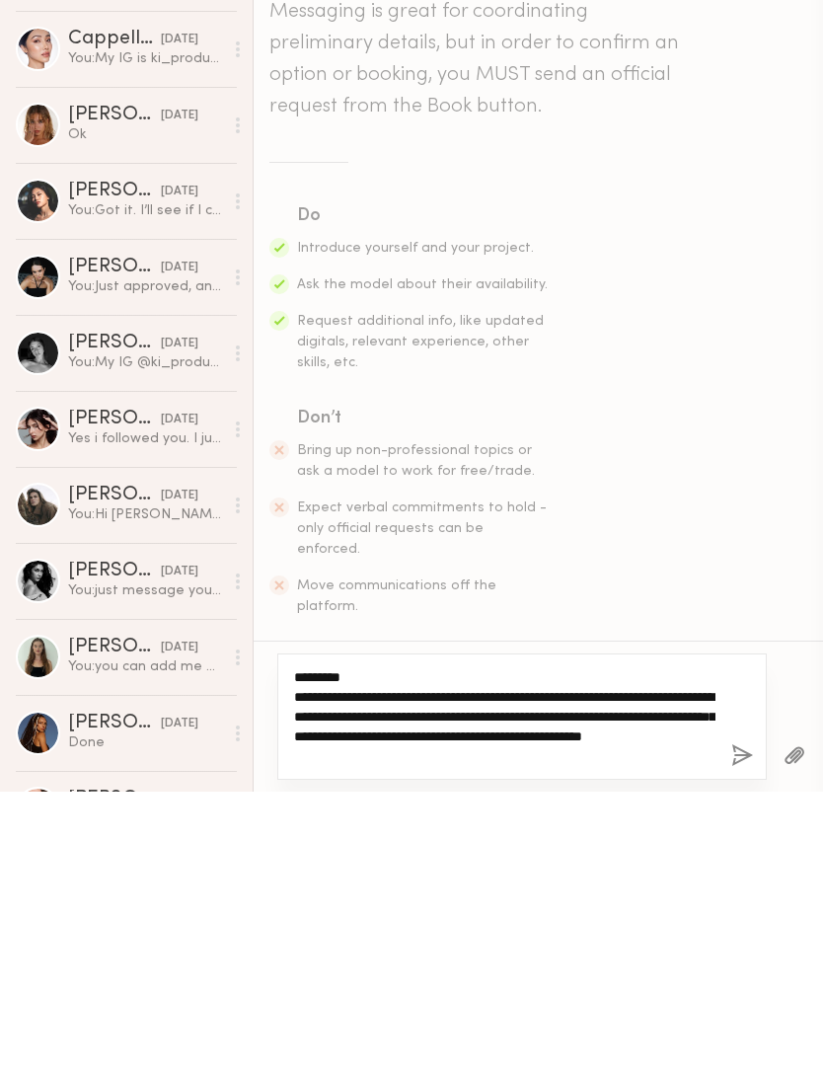
click at [378, 948] on textarea "**********" at bounding box center [504, 997] width 421 height 99
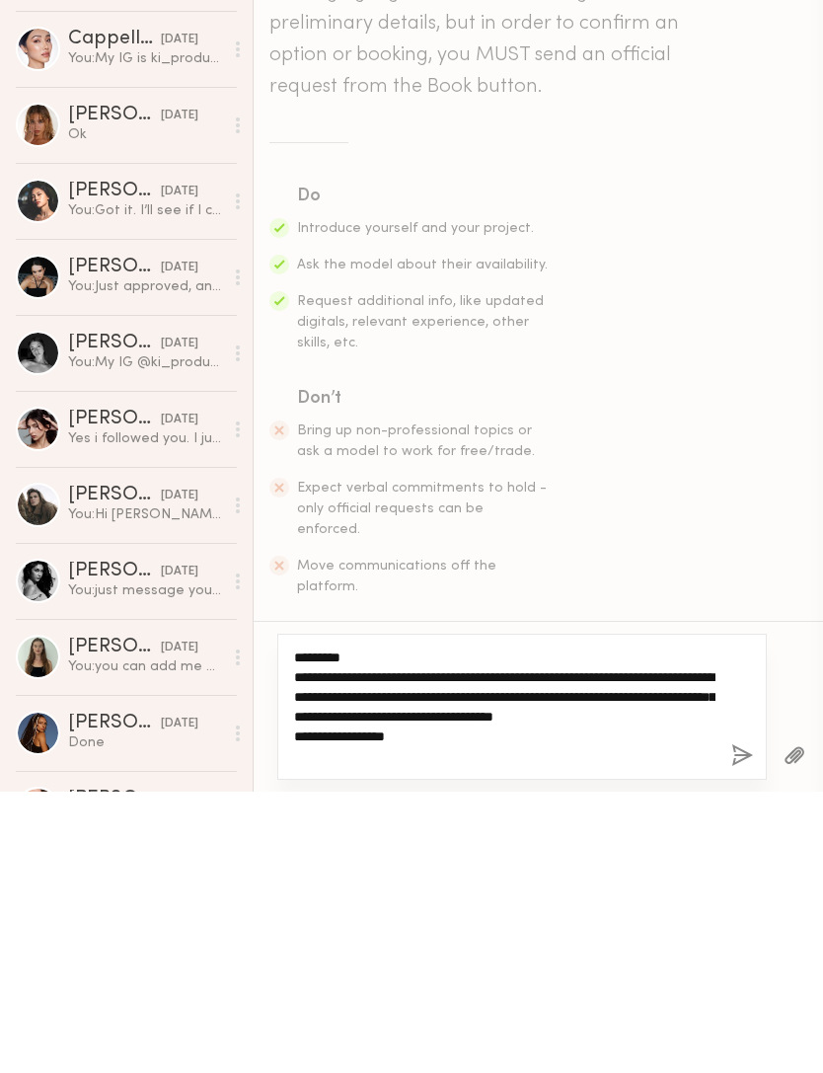
click at [371, 928] on textarea "**********" at bounding box center [504, 987] width 421 height 118
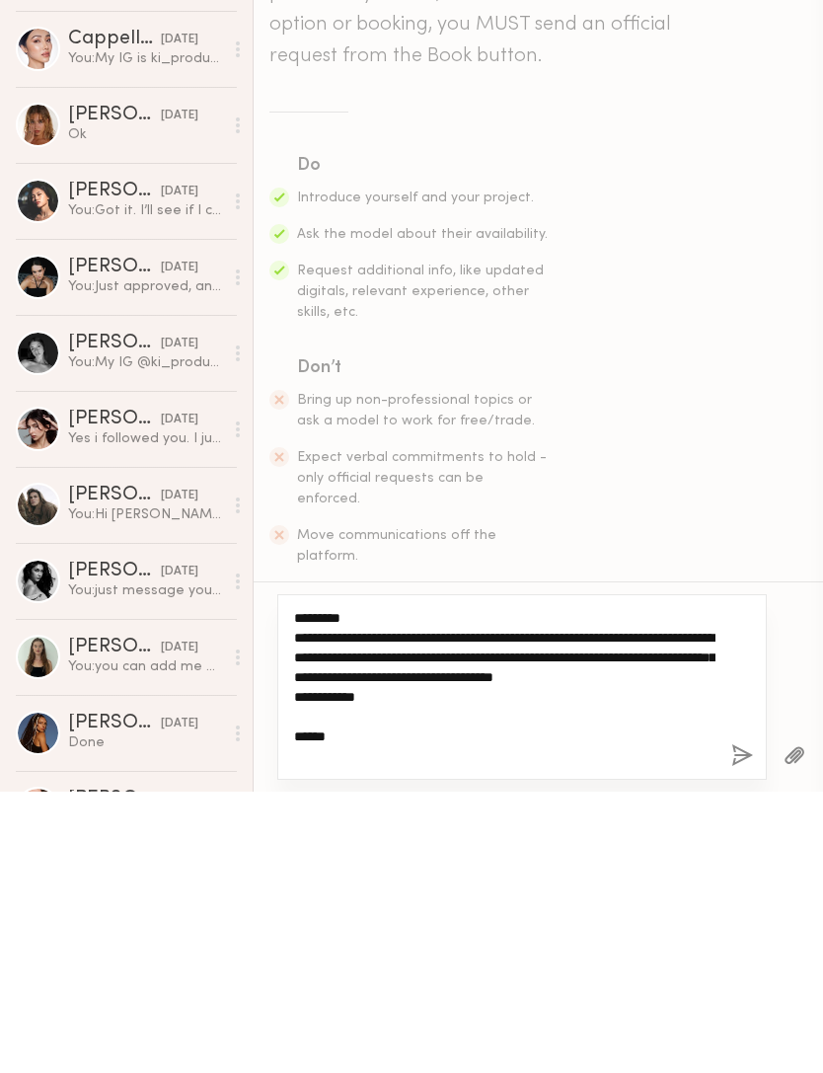
type textarea "**********"
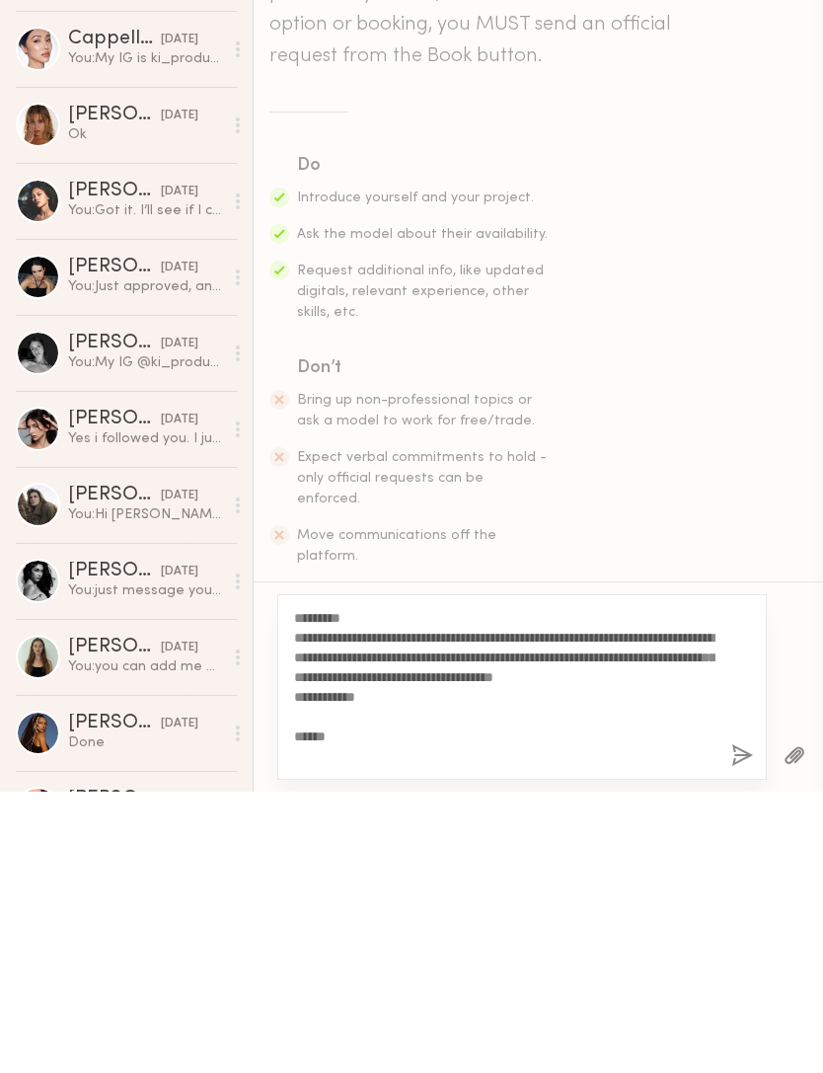
click at [739, 1025] on button "button" at bounding box center [742, 1037] width 22 height 25
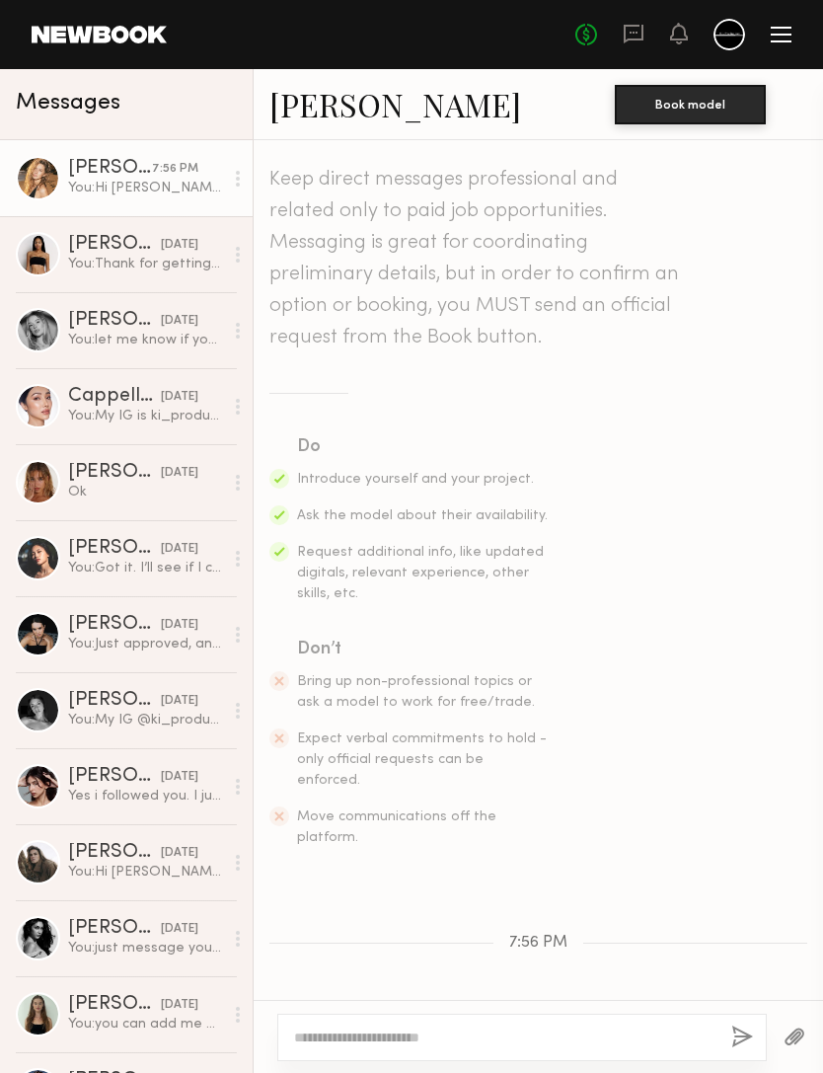
scroll to position [271, 0]
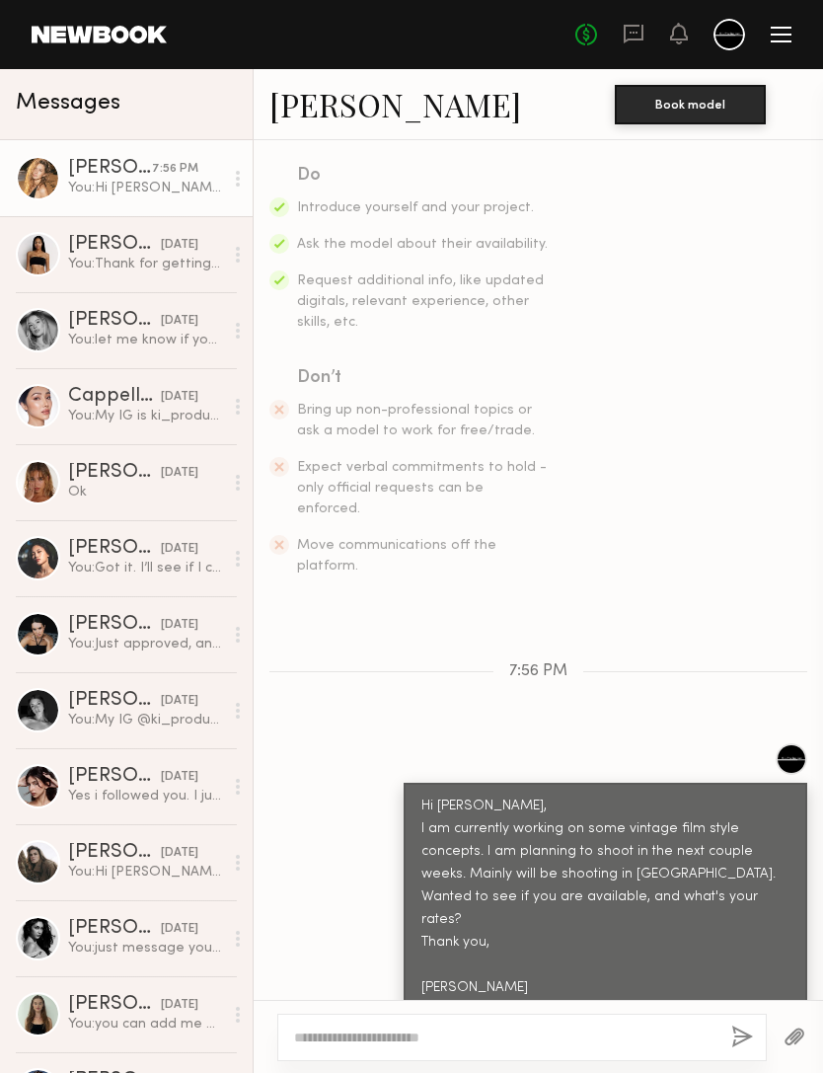
click at [336, 119] on link "carly p." at bounding box center [395, 104] width 252 height 42
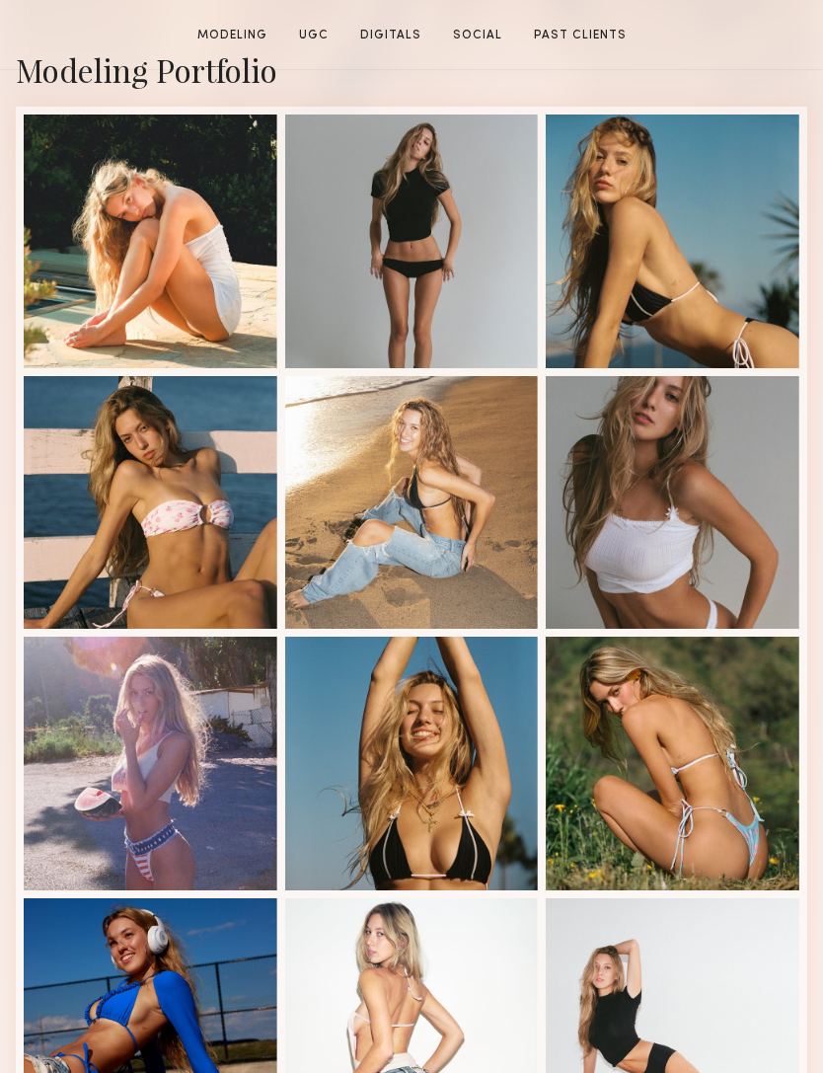
scroll to position [732, 0]
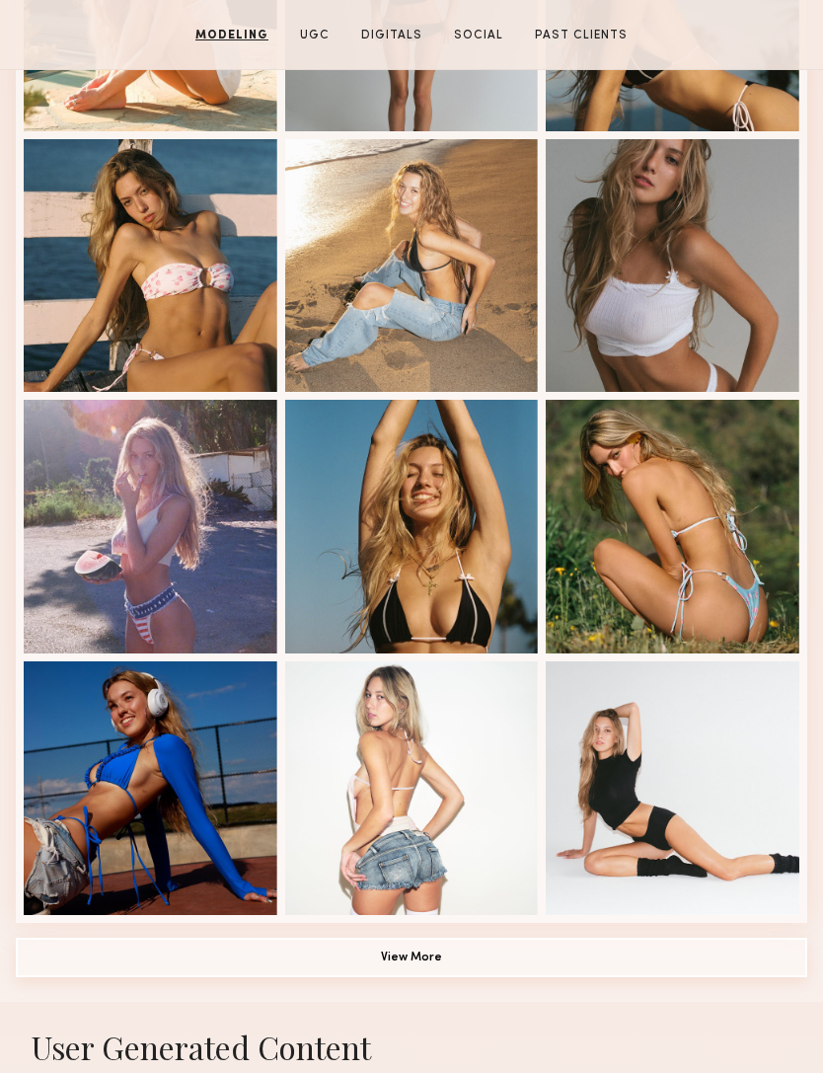
click at [540, 966] on button "View More" at bounding box center [411, 956] width 791 height 39
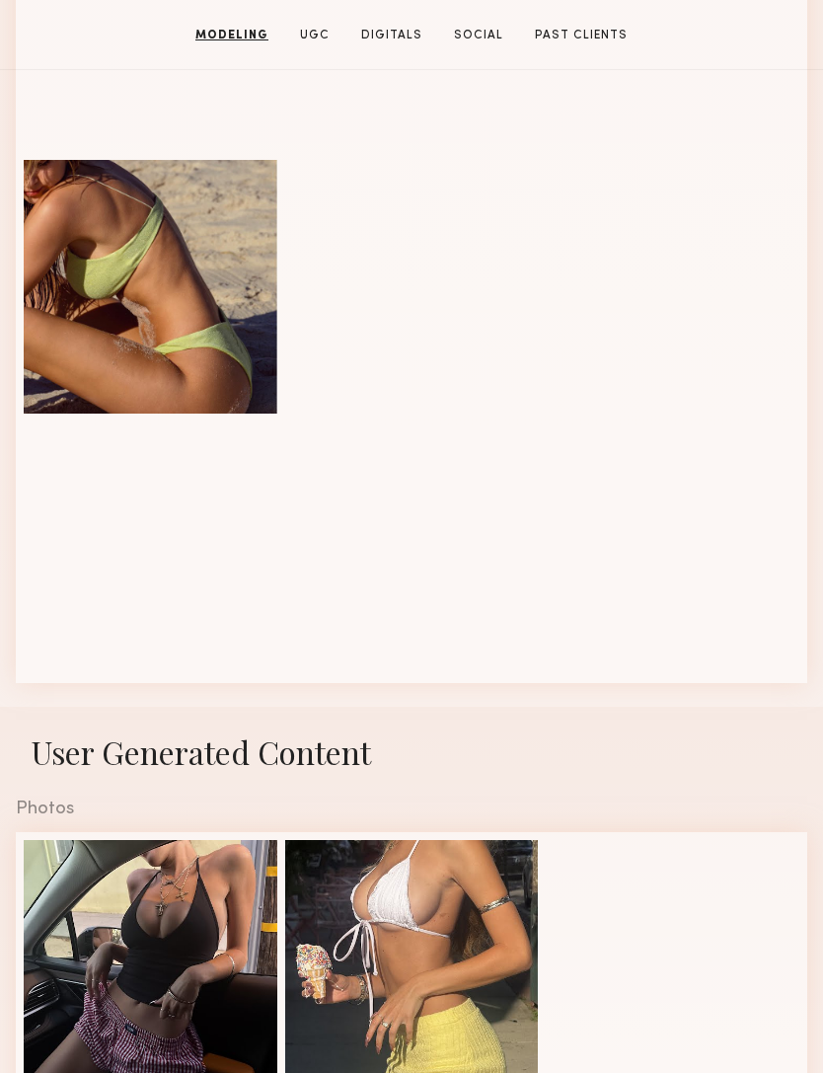
scroll to position [1755, 0]
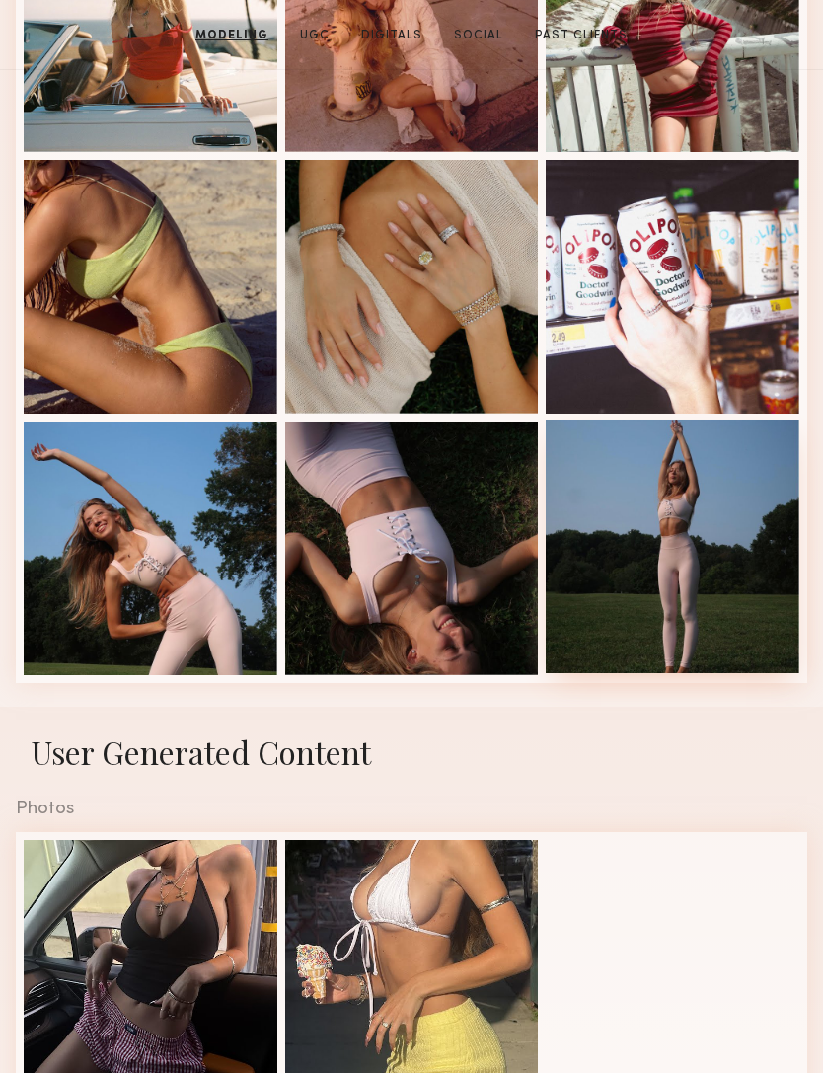
click at [706, 564] on div at bounding box center [673, 546] width 254 height 254
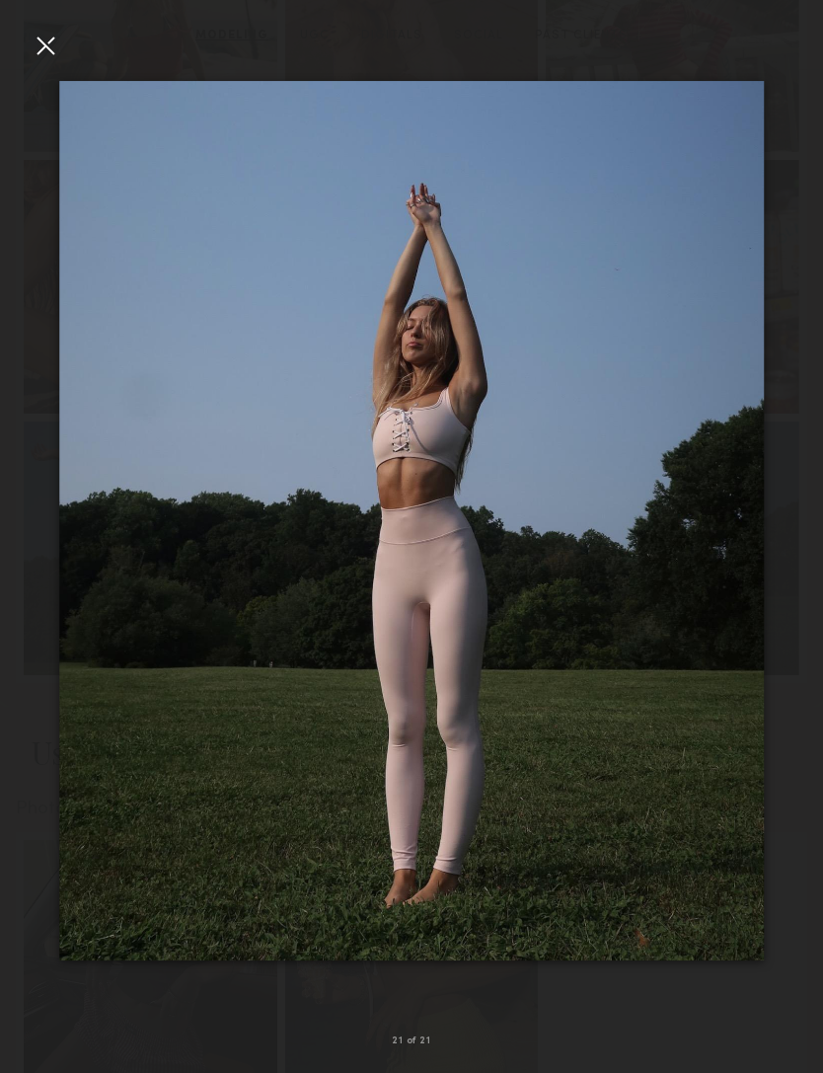
click at [46, 47] on div at bounding box center [46, 46] width 32 height 32
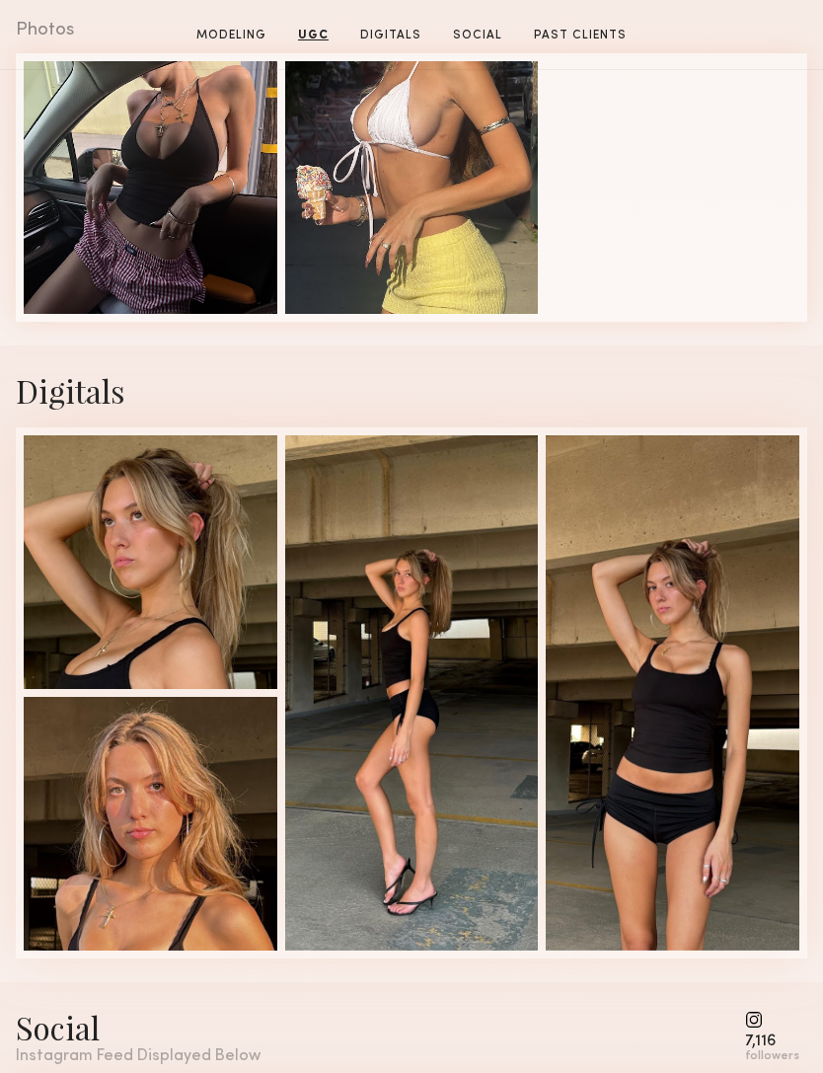
scroll to position [2534, 0]
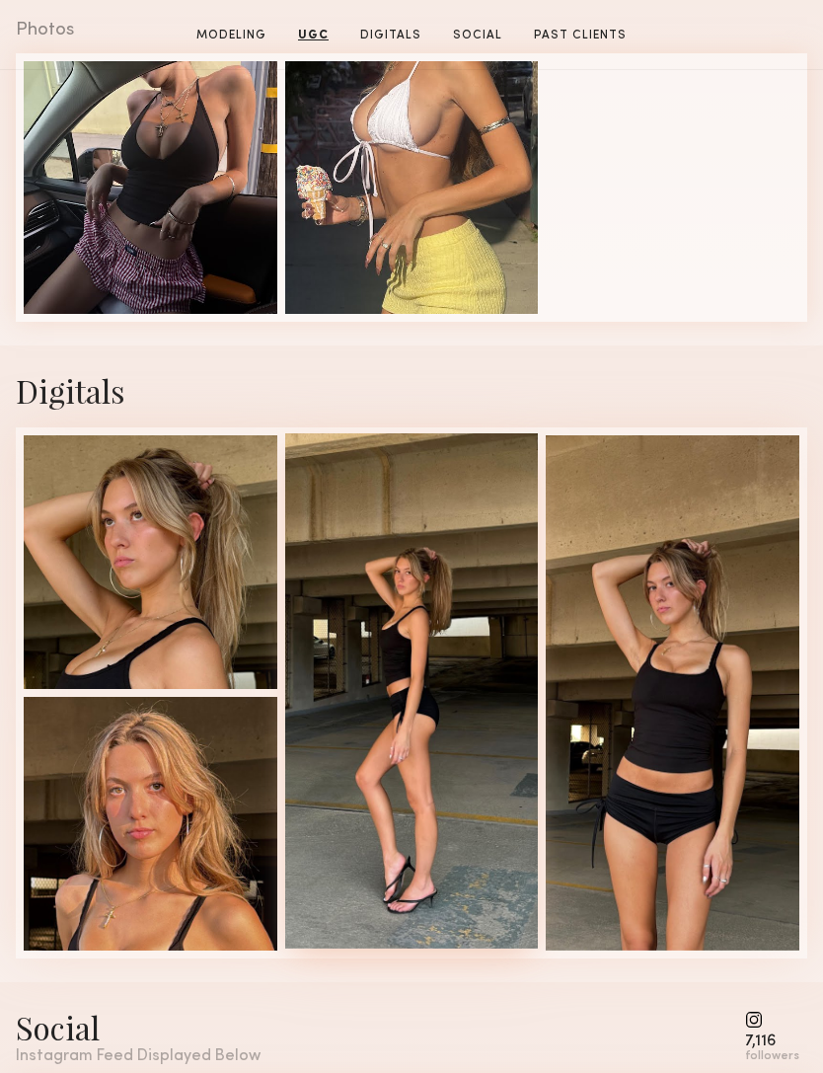
click at [466, 731] on div at bounding box center [412, 690] width 254 height 514
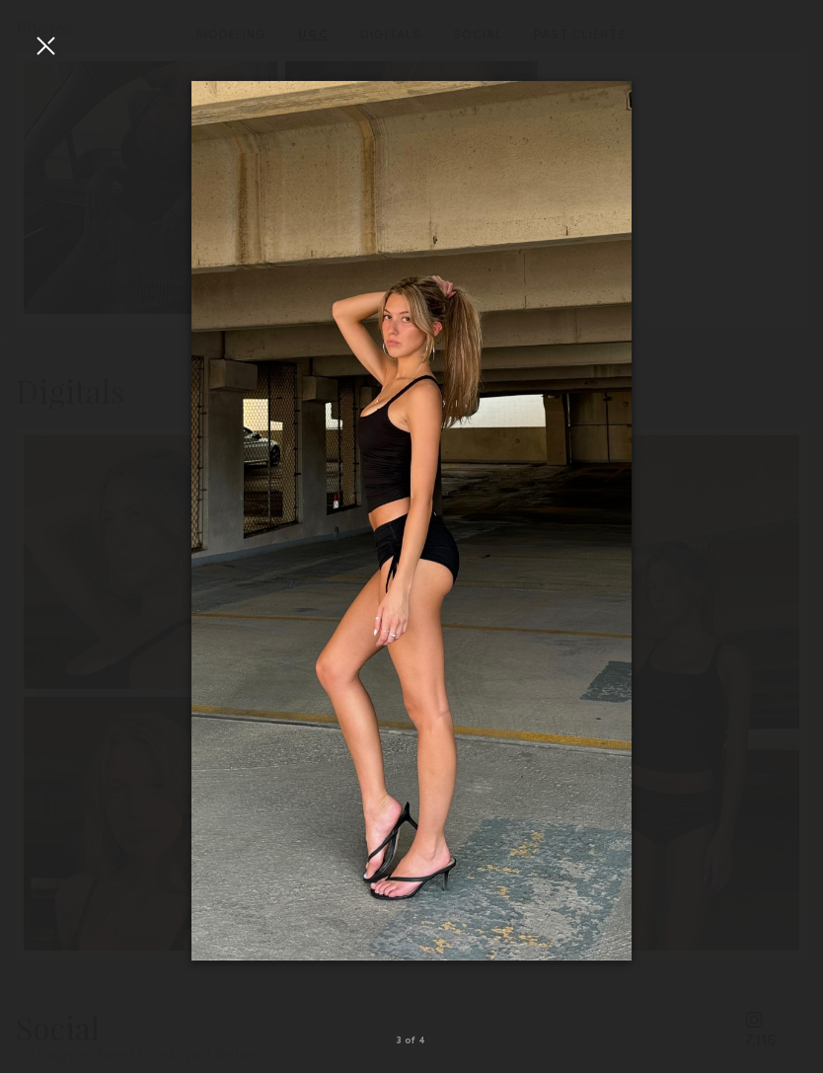
click at [44, 48] on div at bounding box center [46, 46] width 32 height 32
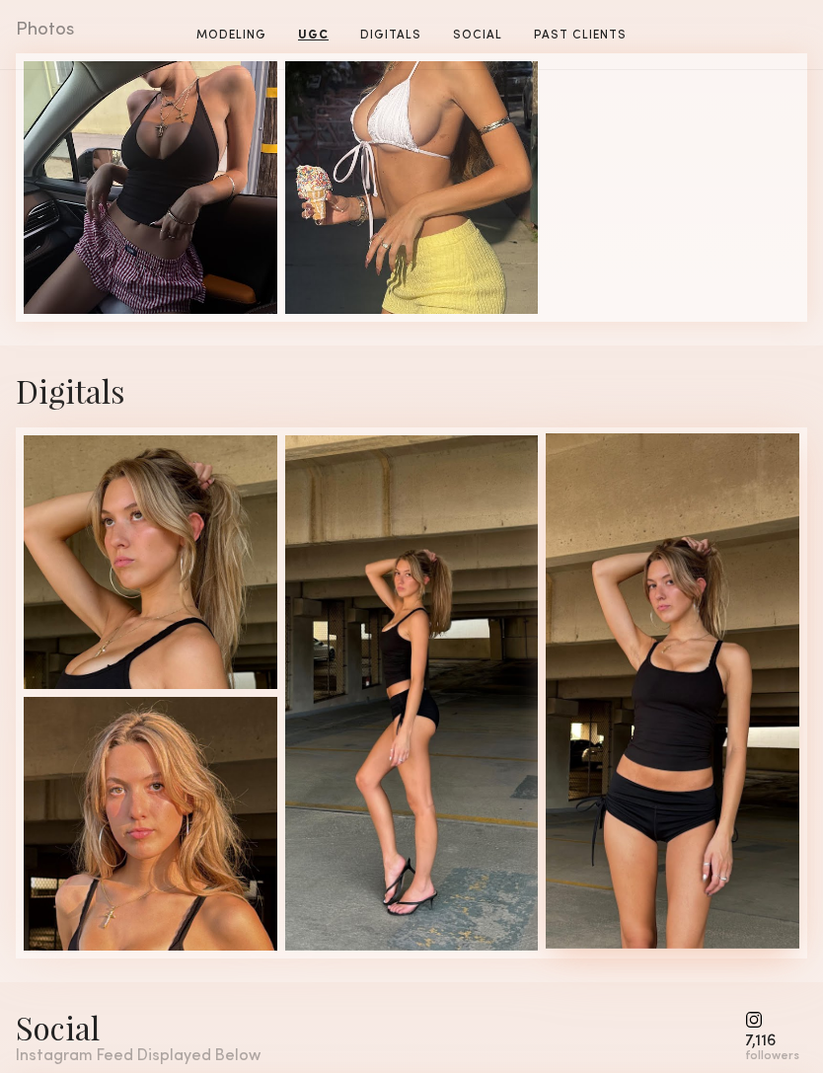
click at [696, 722] on div at bounding box center [673, 690] width 254 height 514
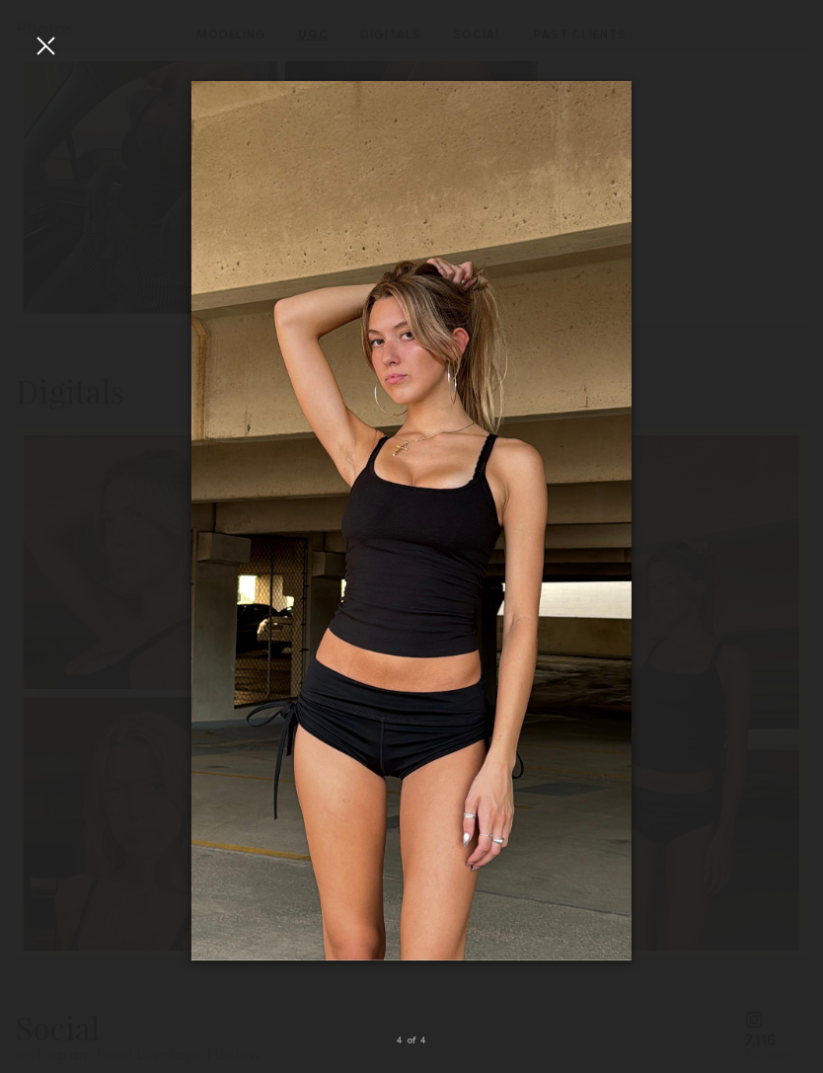
click at [44, 41] on div at bounding box center [46, 46] width 32 height 32
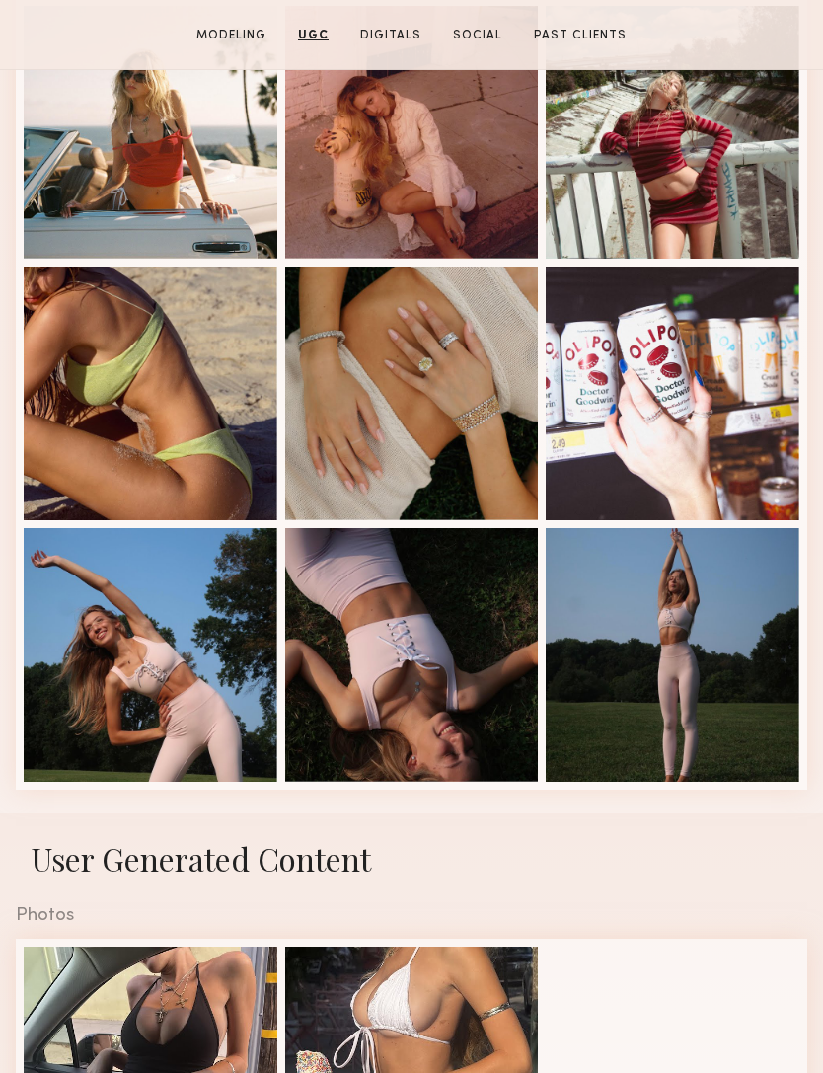
scroll to position [1623, 0]
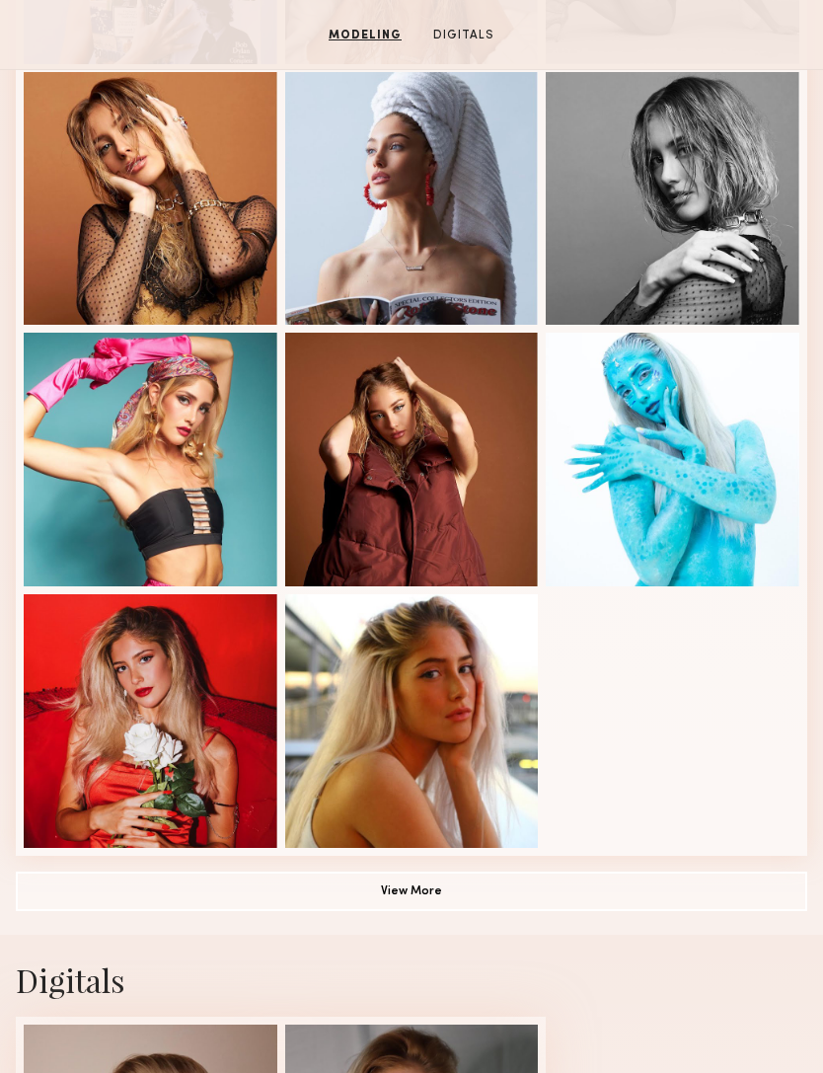
scroll to position [761, 0]
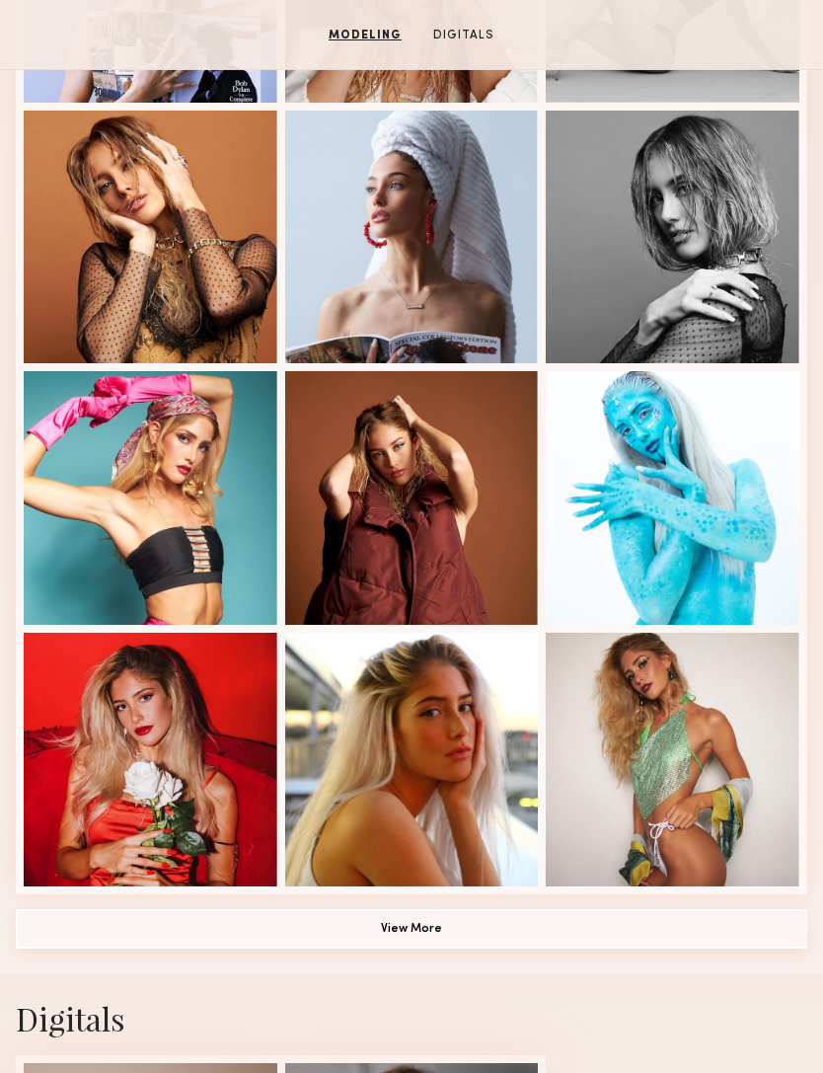
click at [202, 925] on button "View More" at bounding box center [411, 928] width 791 height 39
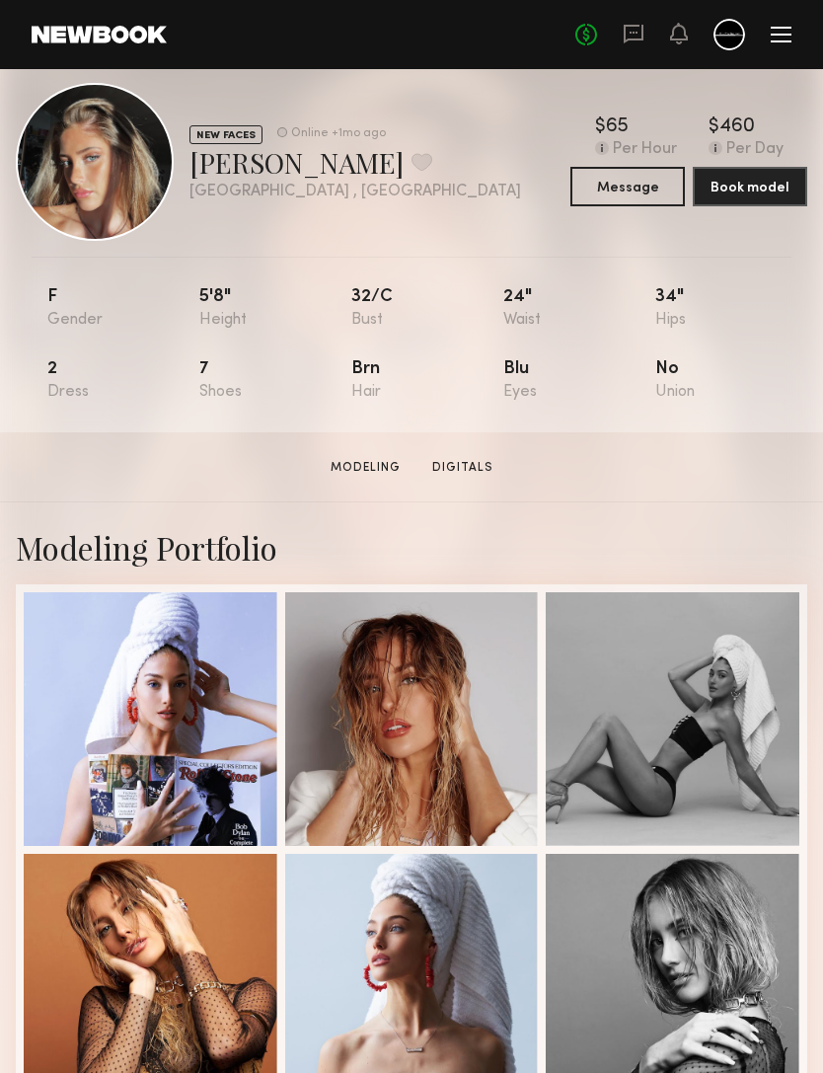
scroll to position [0, 0]
